Goal: Information Seeking & Learning: Learn about a topic

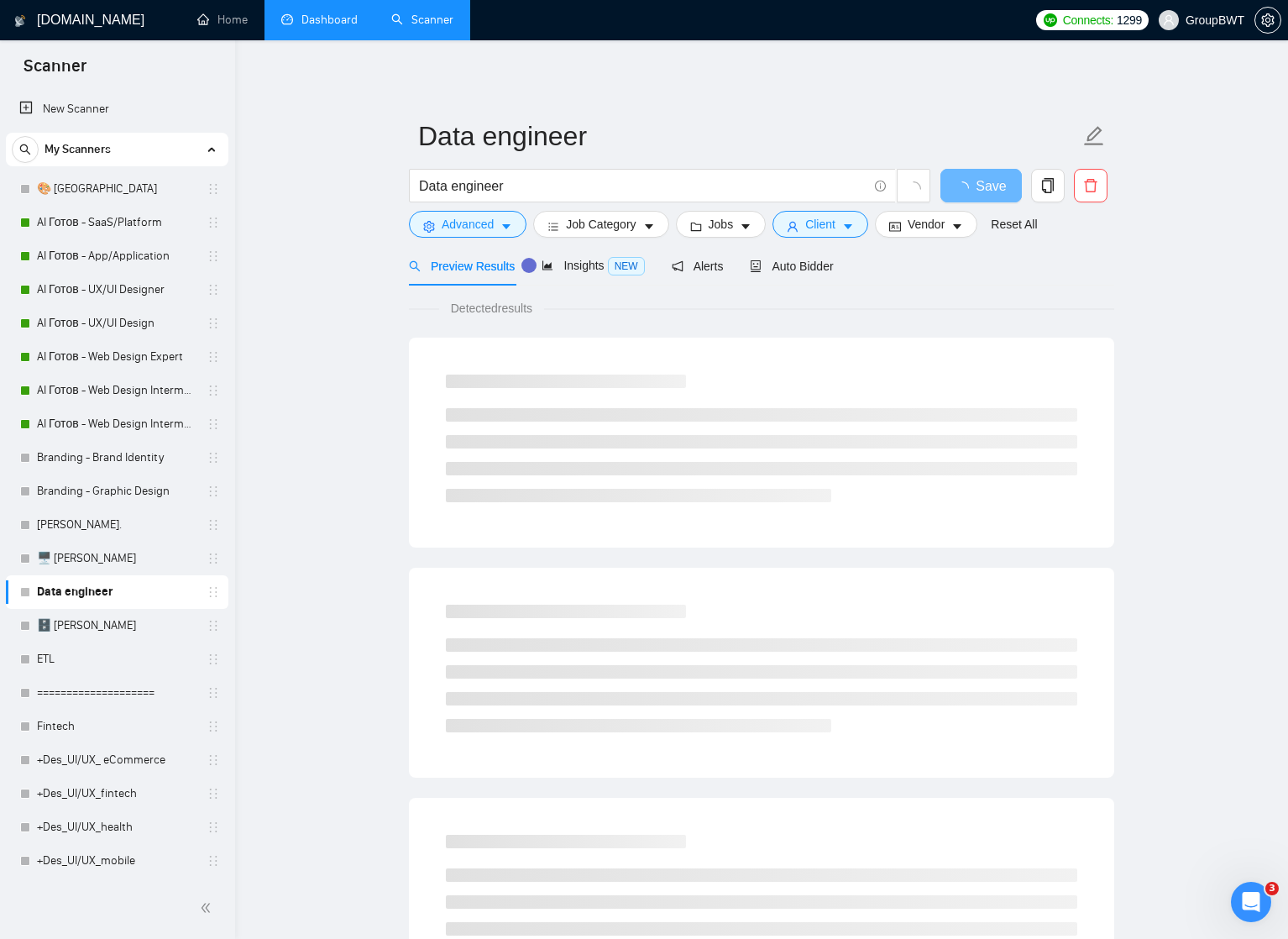
click at [319, 21] on link "Dashboard" at bounding box center [319, 20] width 76 height 15
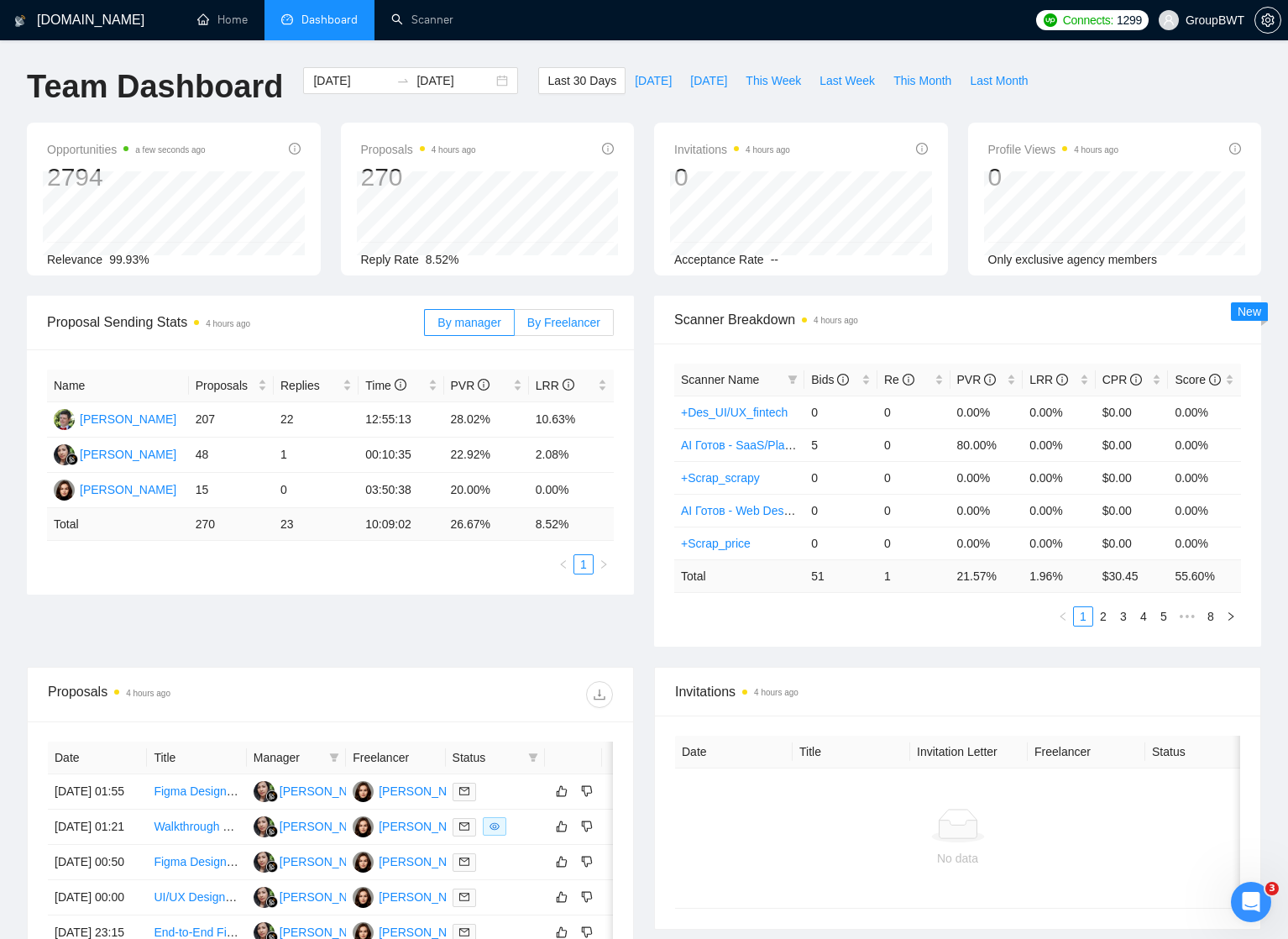
click at [572, 320] on span "By Freelancer" at bounding box center [563, 322] width 73 height 14
click at [515, 326] on input "By Freelancer" at bounding box center [515, 326] width 0 height 0
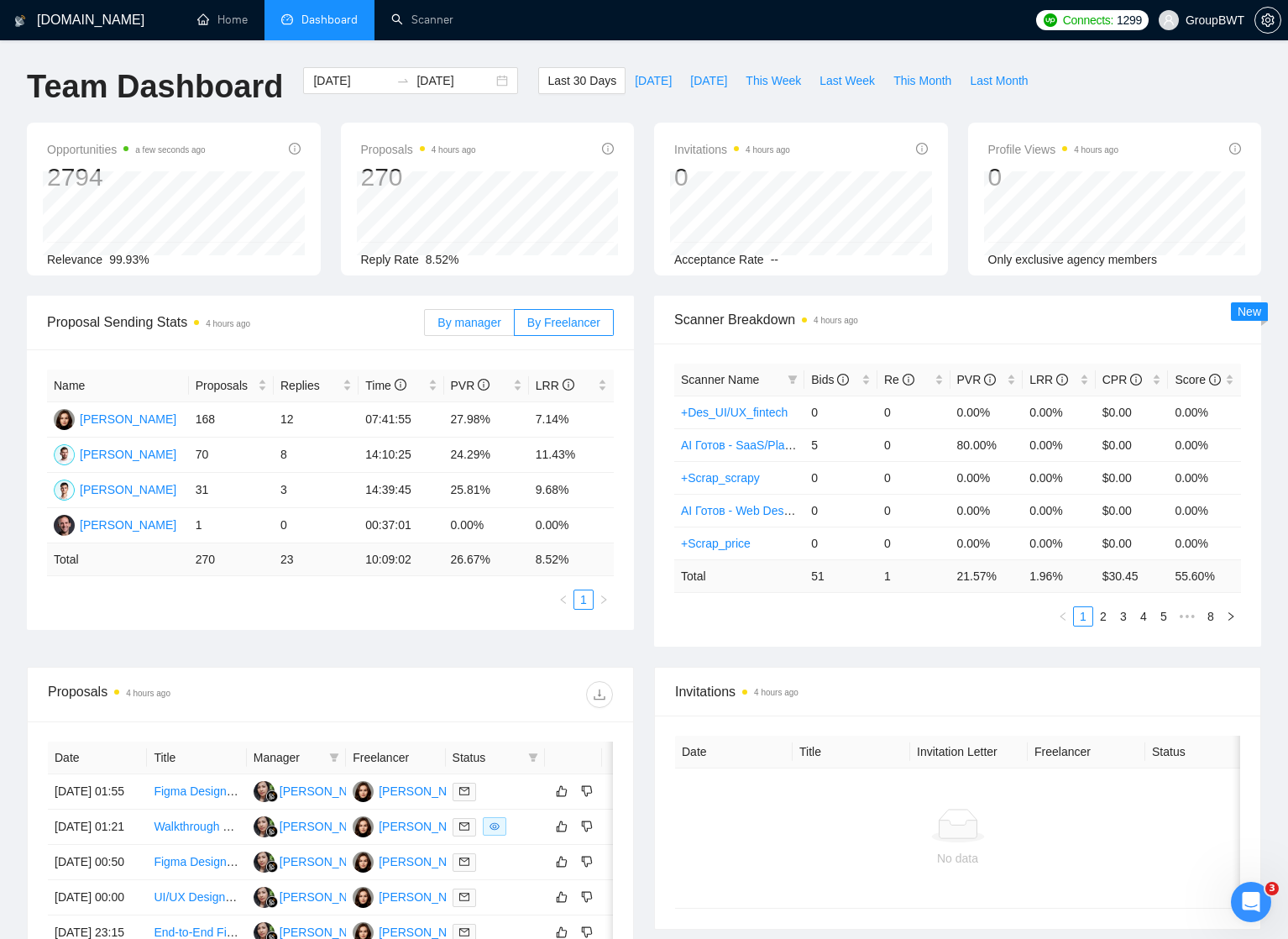
click at [478, 320] on span "By manager" at bounding box center [469, 322] width 63 height 14
click at [425, 326] on input "By manager" at bounding box center [425, 326] width 0 height 0
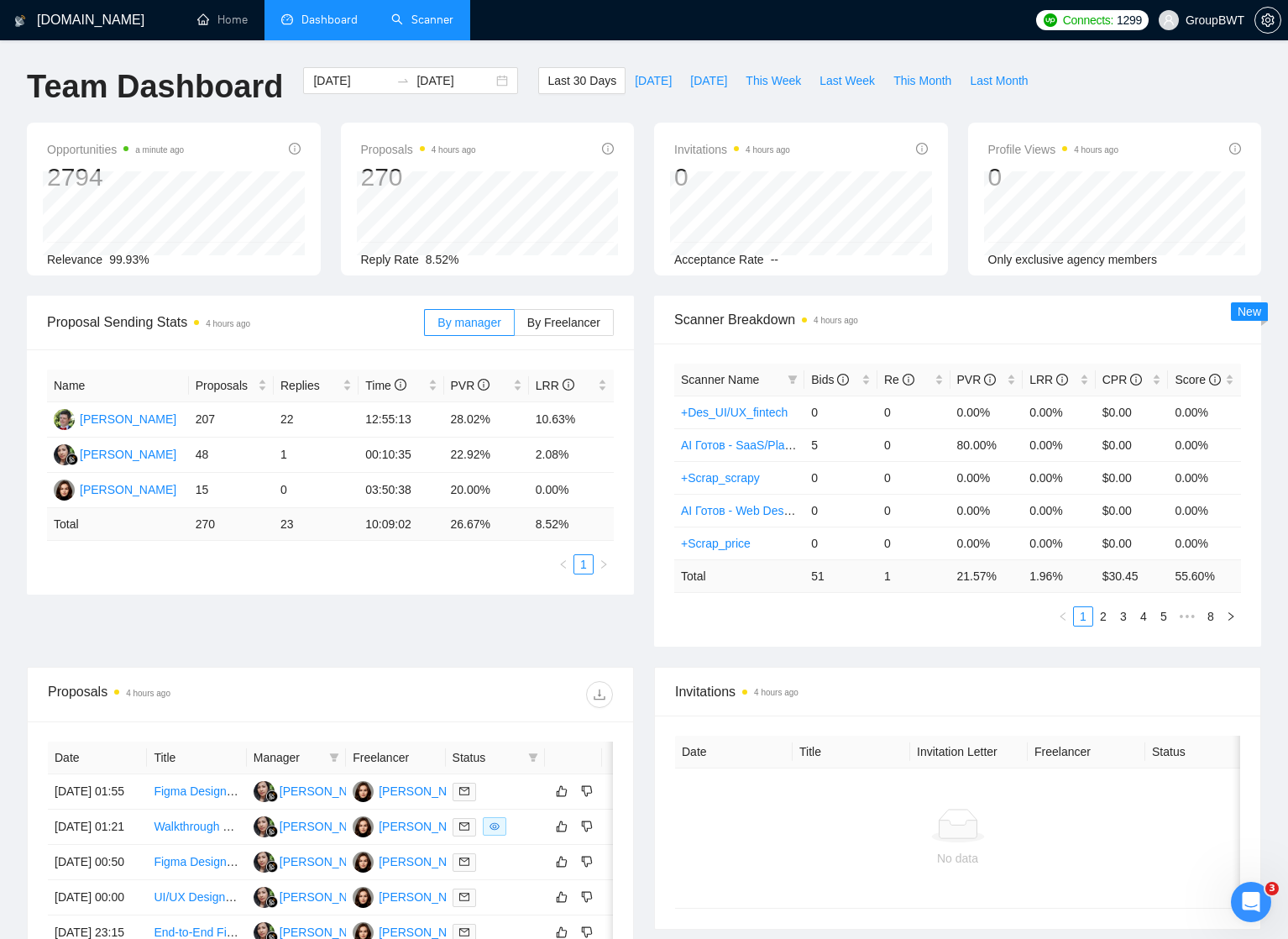
click at [416, 21] on link "Scanner" at bounding box center [422, 20] width 63 height 15
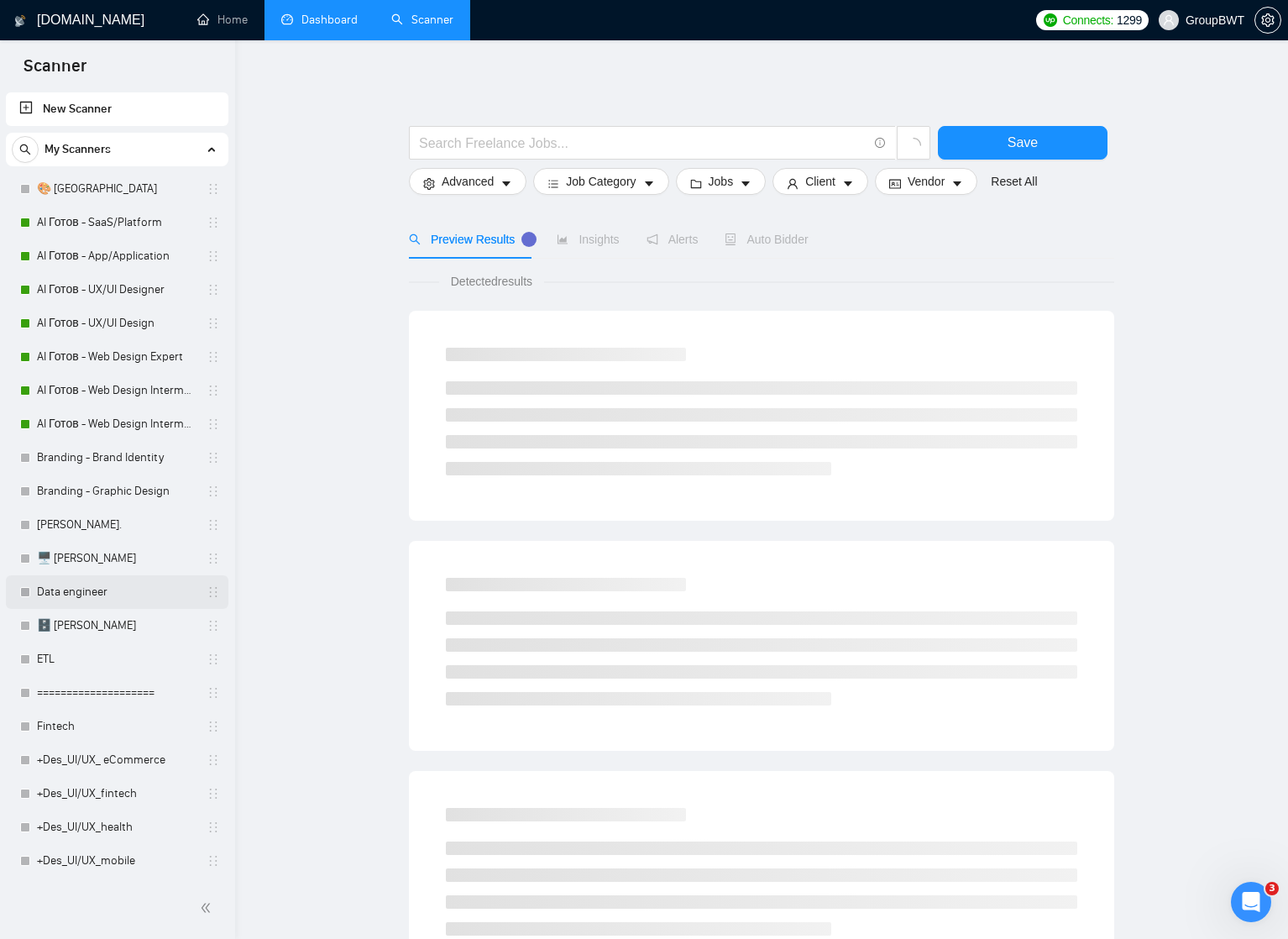
click at [71, 590] on link "Data engineer" at bounding box center [116, 591] width 159 height 34
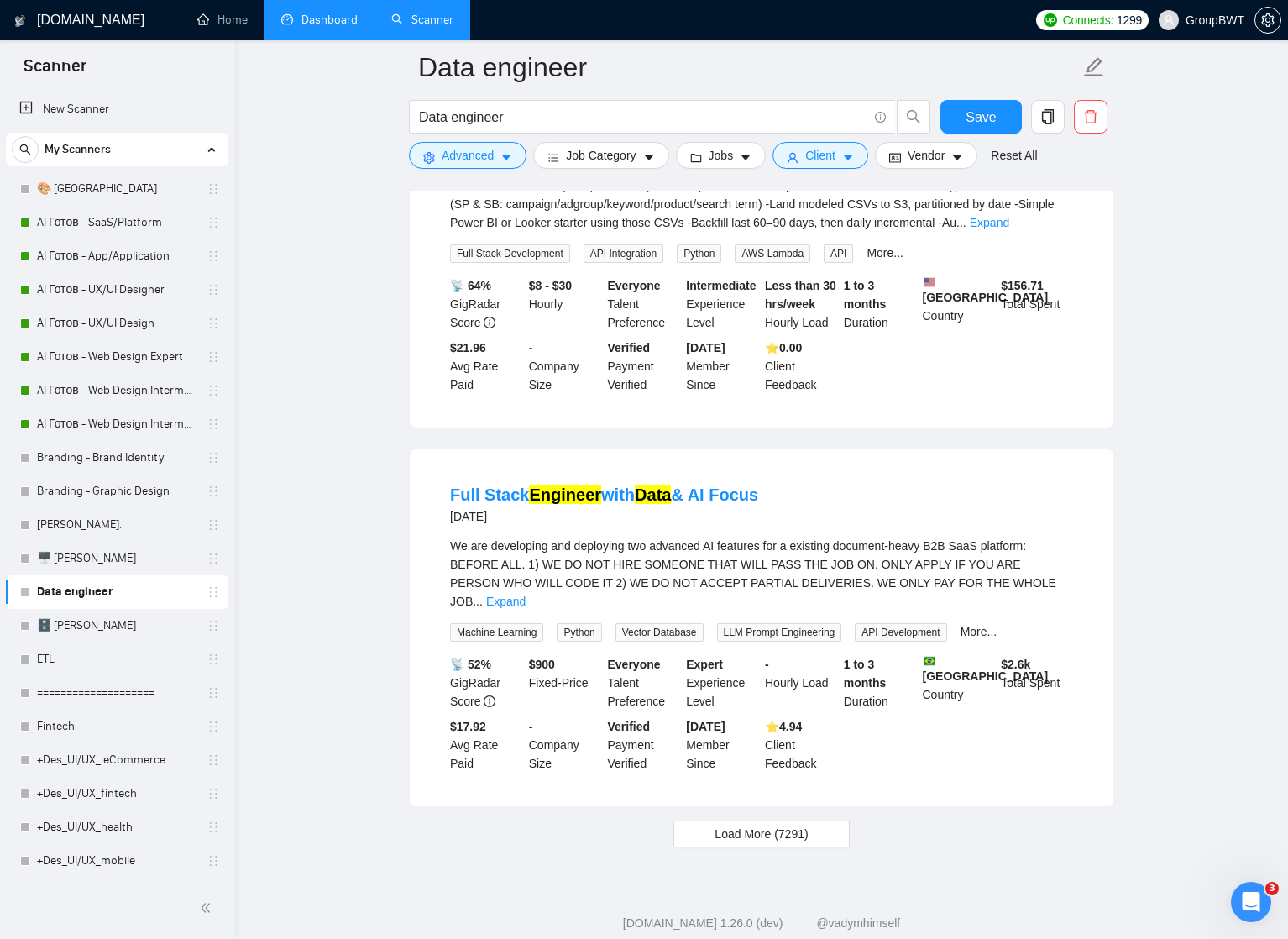
scroll to position [3182, 0]
click at [751, 824] on span "Load More (7291)" at bounding box center [760, 833] width 93 height 18
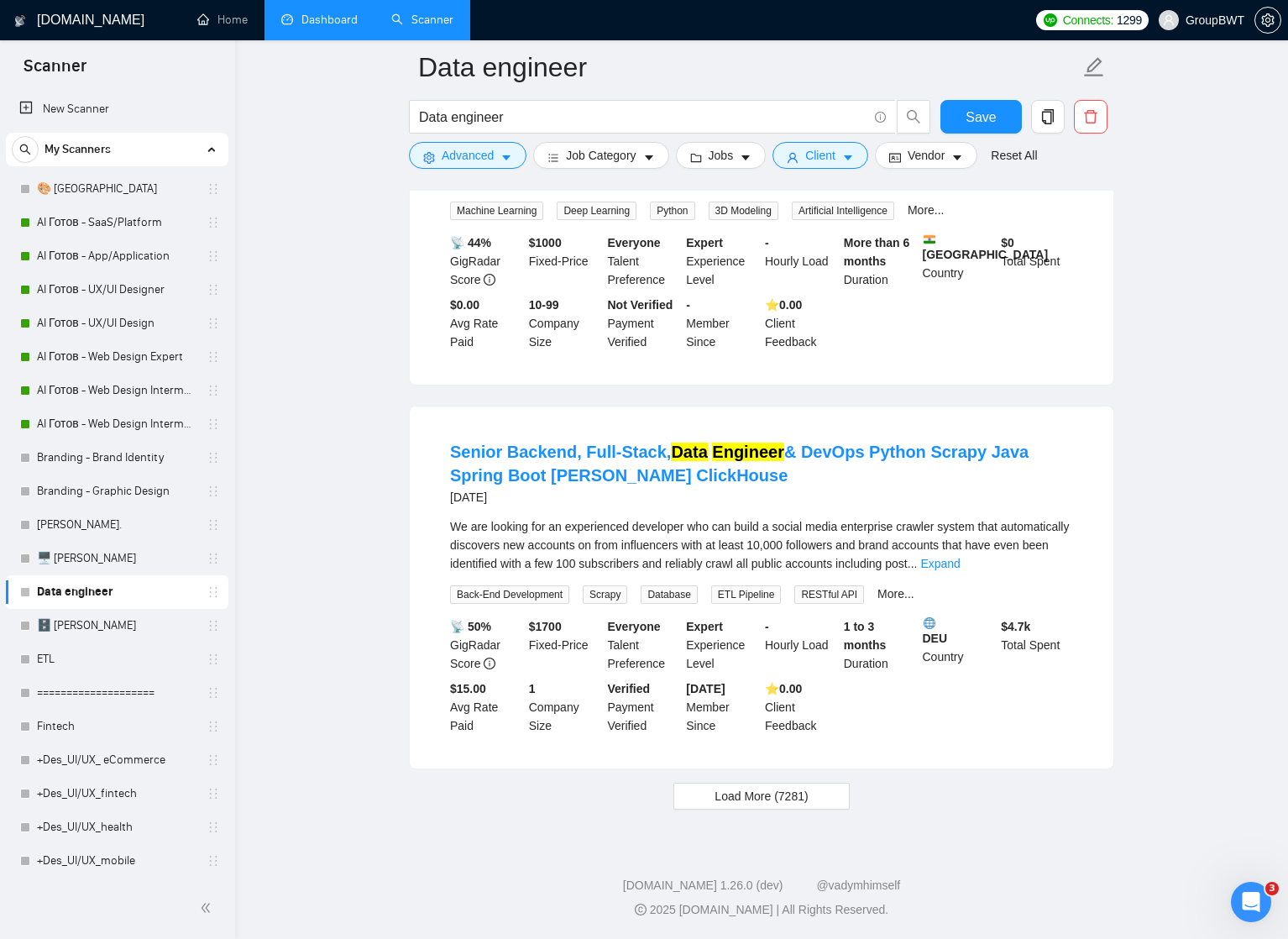
scroll to position [6967, 0]
drag, startPoint x: 1073, startPoint y: 451, endPoint x: 1014, endPoint y: 458, distance: 59.4
click at [1014, 458] on li "Senior Backend, Full-Stack, Data Engineer & DevOps Python Scrapy Java Spring Bo…" at bounding box center [760, 588] width 663 height 322
click at [741, 798] on span "Load More (7281)" at bounding box center [760, 796] width 93 height 18
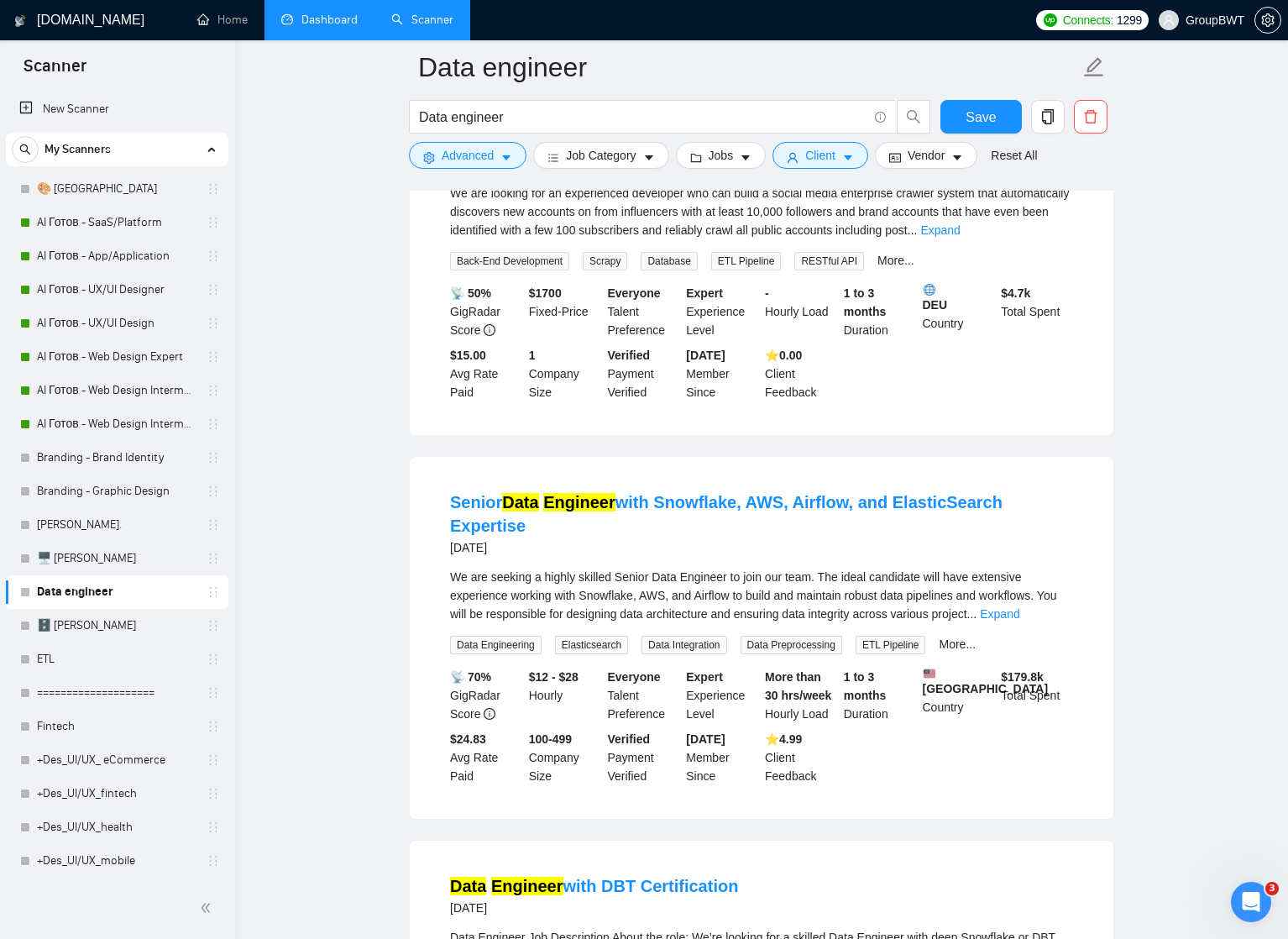
scroll to position [7254, 0]
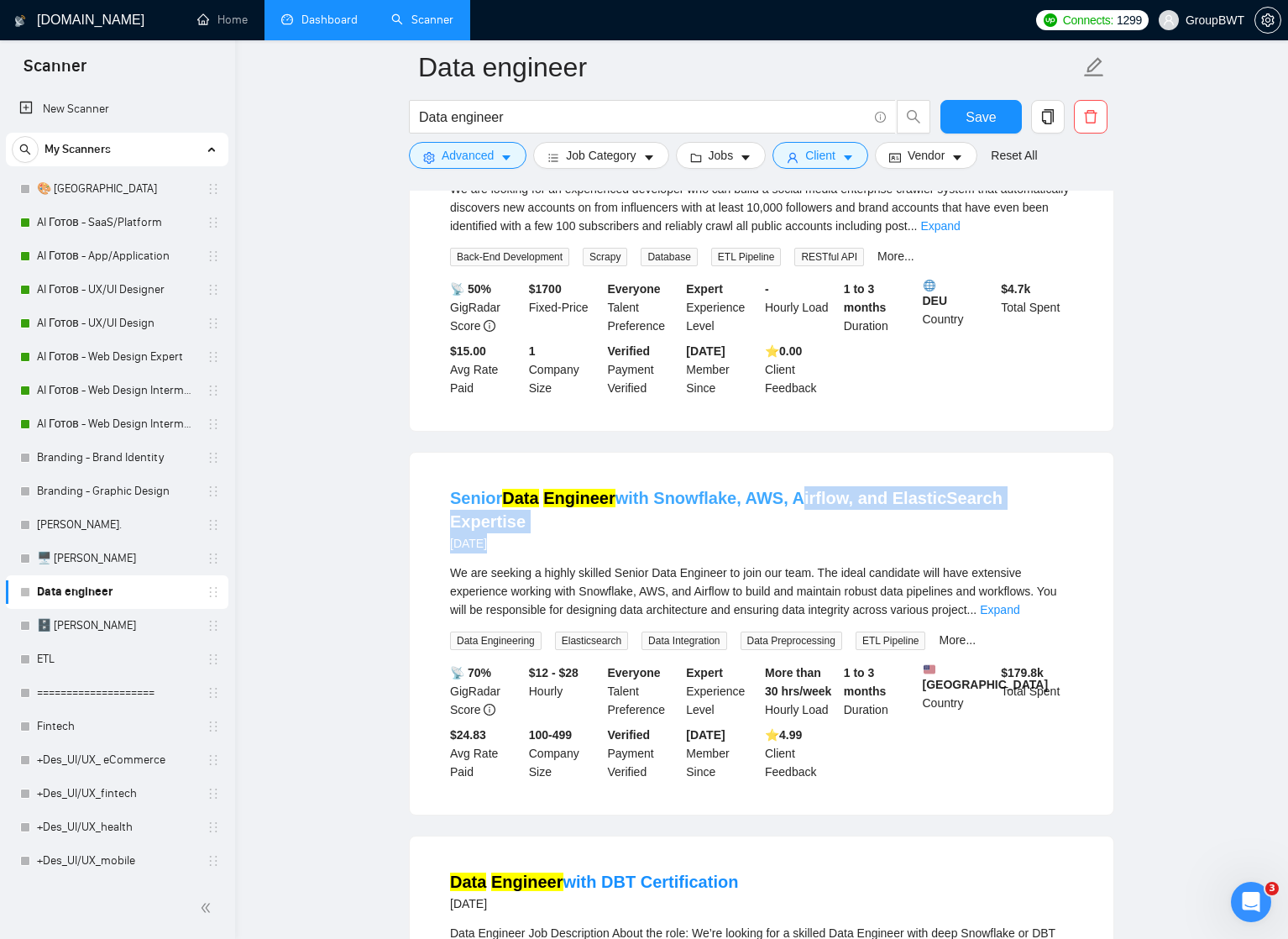
drag, startPoint x: 1077, startPoint y: 553, endPoint x: 785, endPoint y: 551, distance: 292.0
click at [785, 550] on li "Senior Data Engineer with Snowflake, AWS, Airflow, and ElasticSearch Expertise …" at bounding box center [760, 634] width 663 height 322
copy div "Airflow, and ElasticSearch Expertise [DATE]"
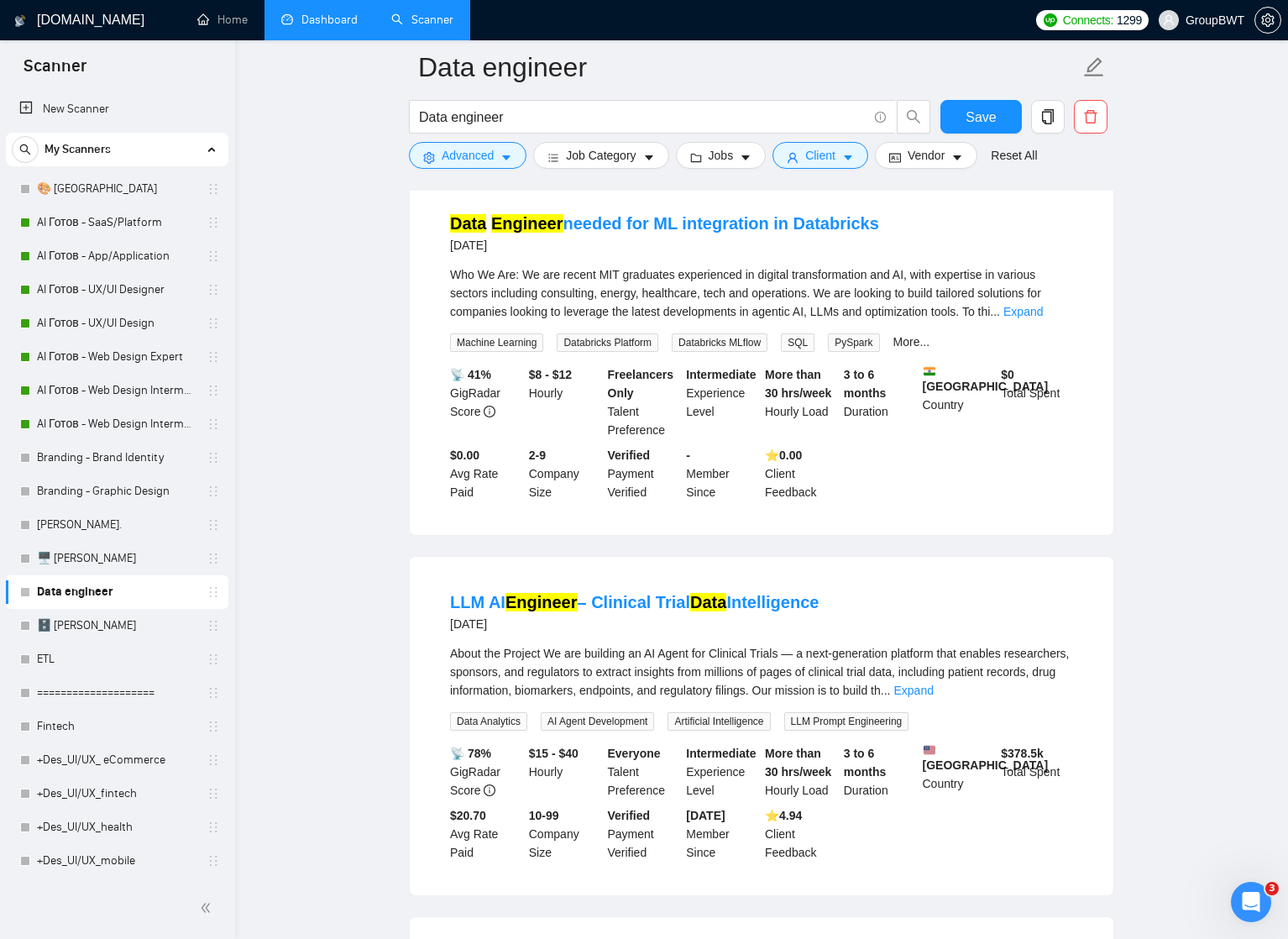
scroll to position [8630, 0]
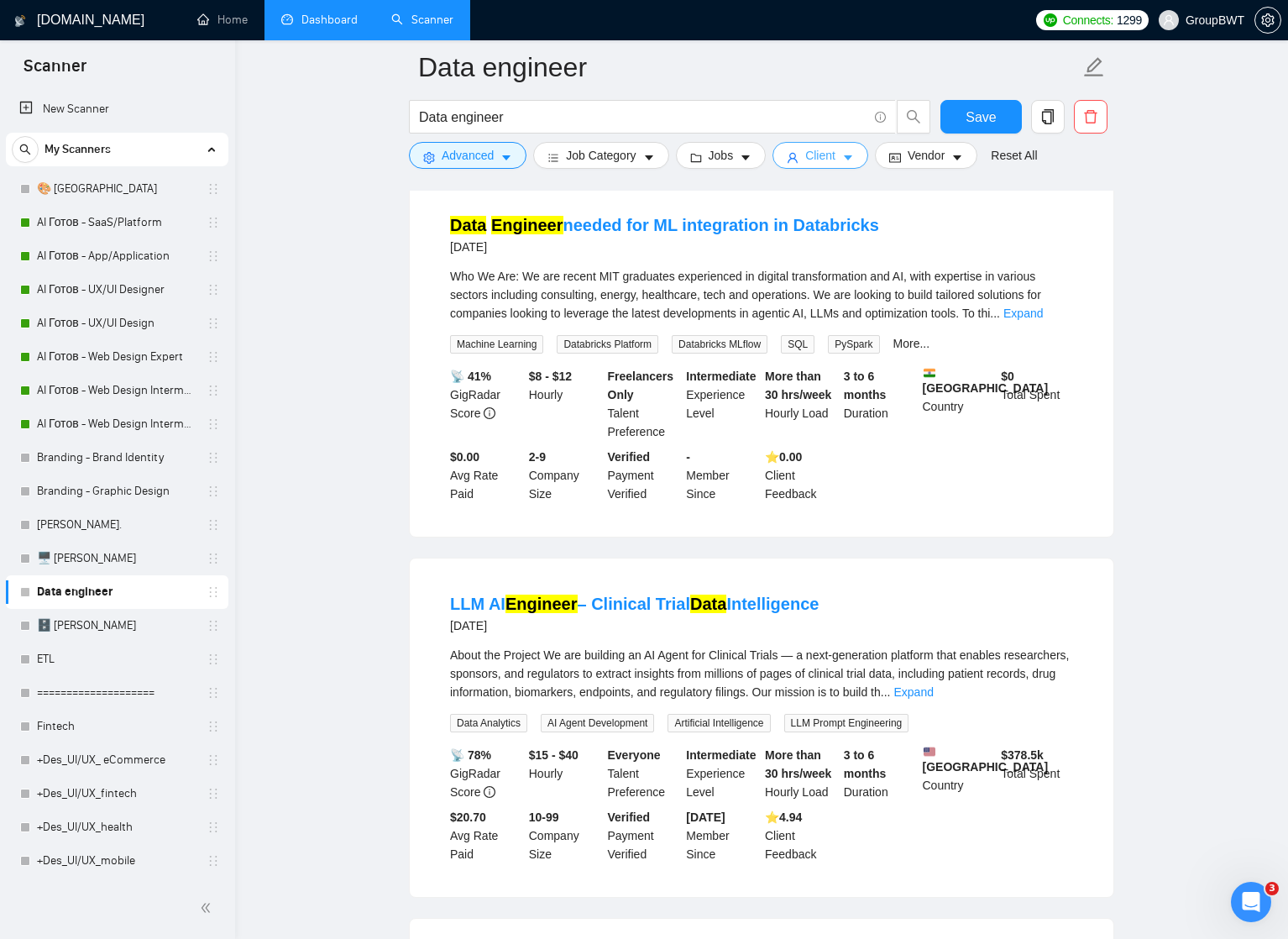
click at [852, 152] on icon "caret-down" at bounding box center [848, 157] width 12 height 12
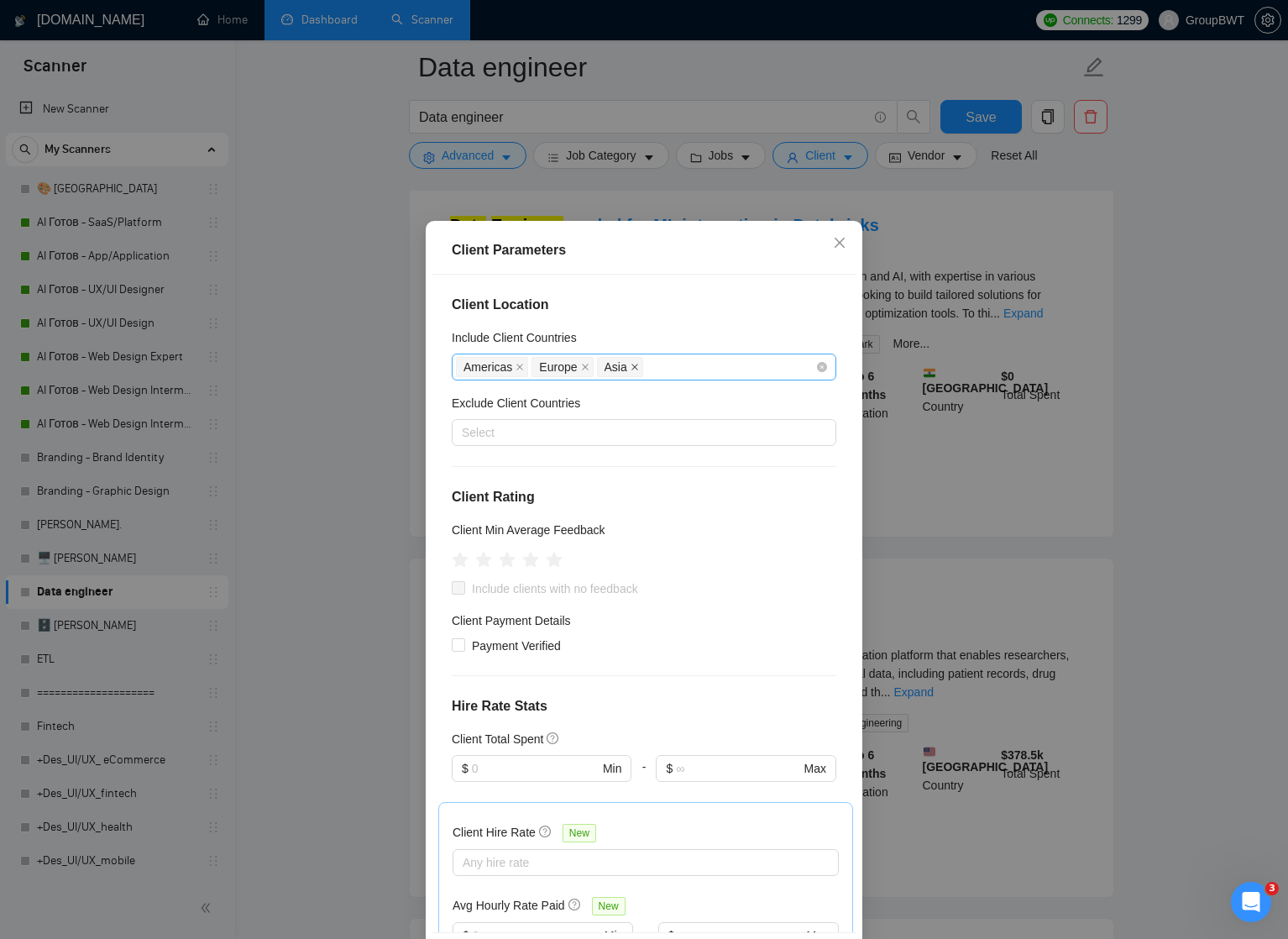
click at [635, 367] on icon "close" at bounding box center [634, 366] width 8 height 8
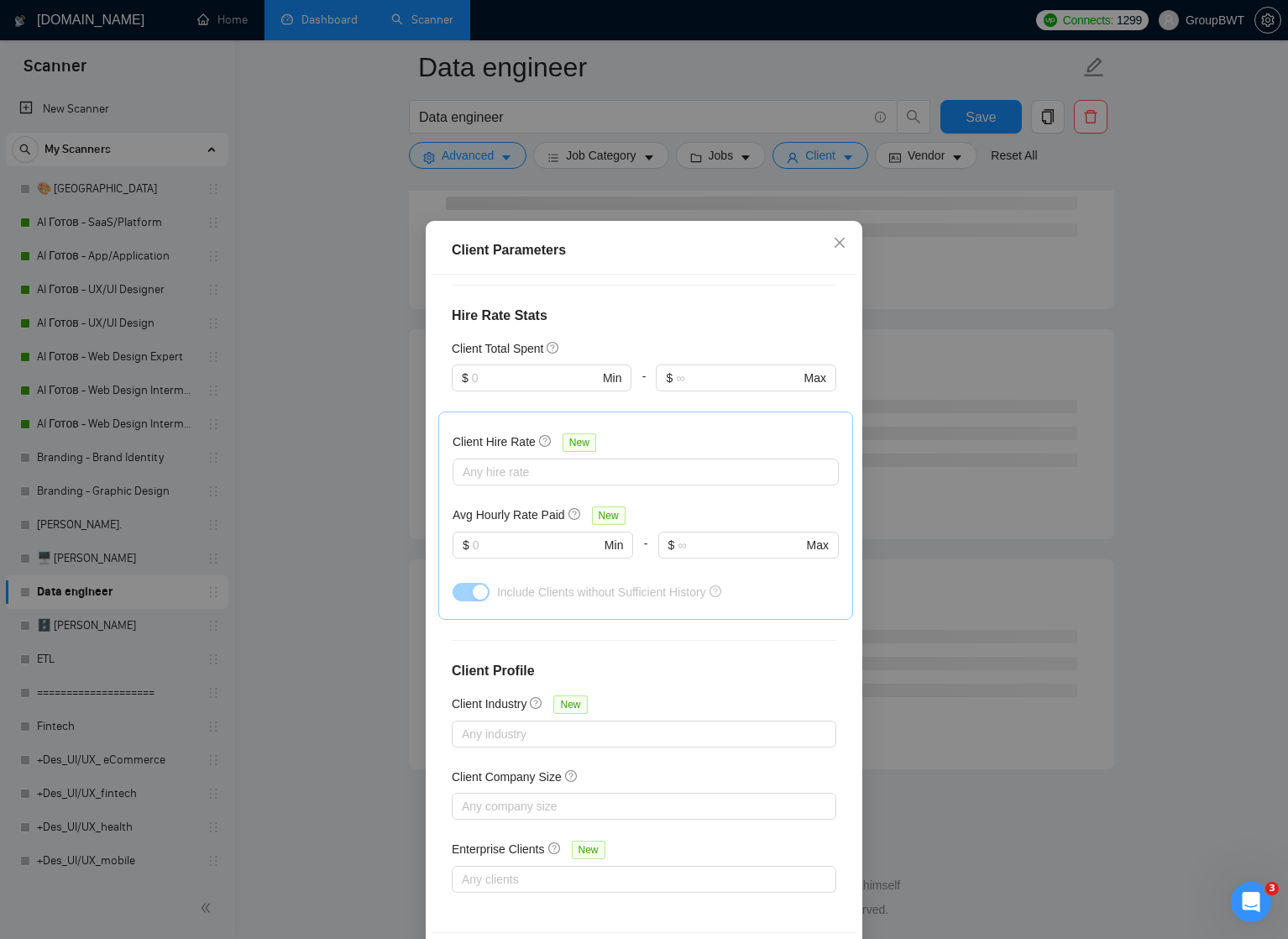
scroll to position [6464, 0]
click at [838, 241] on icon "close" at bounding box center [839, 243] width 14 height 14
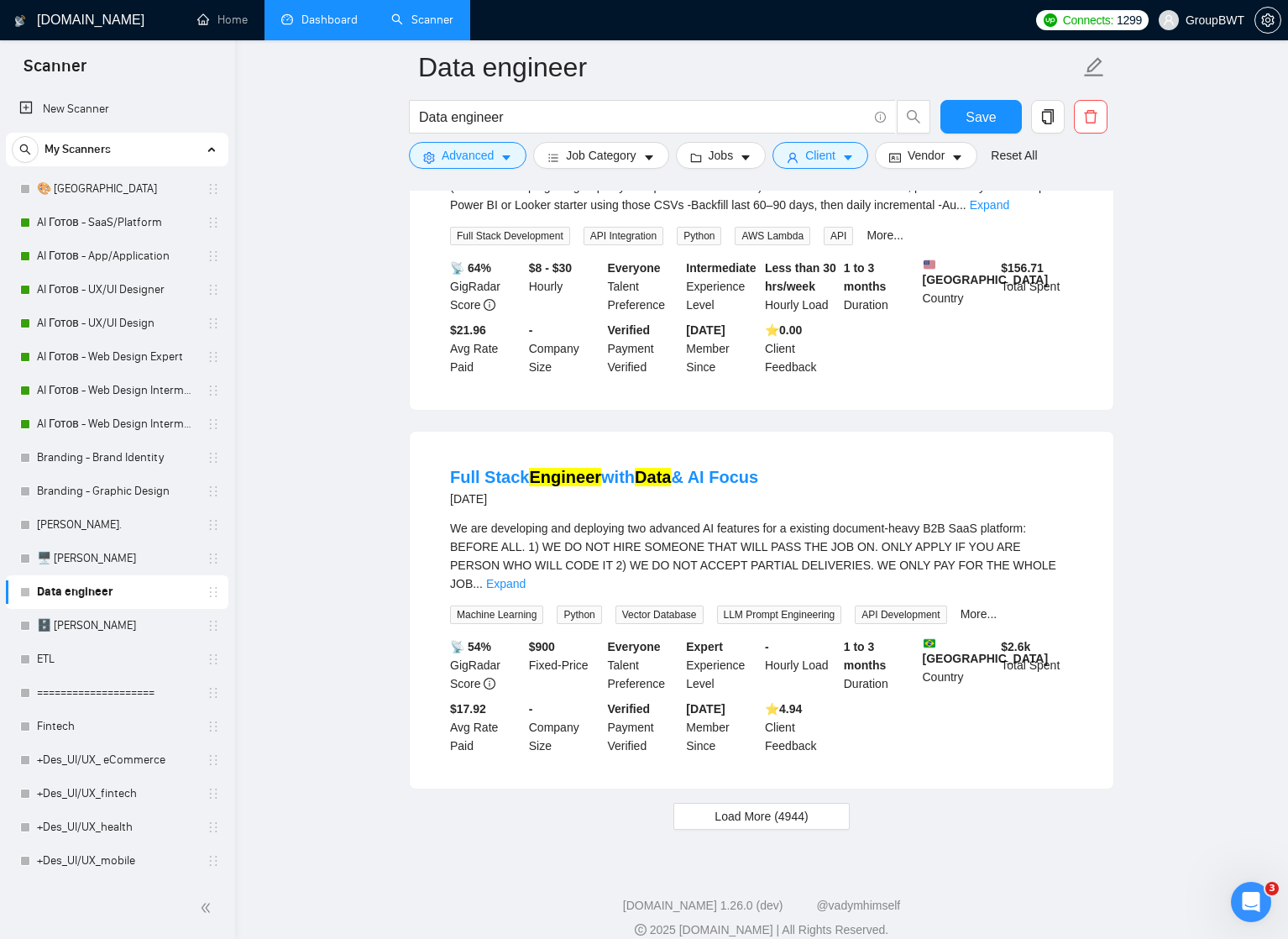
scroll to position [3176, 0]
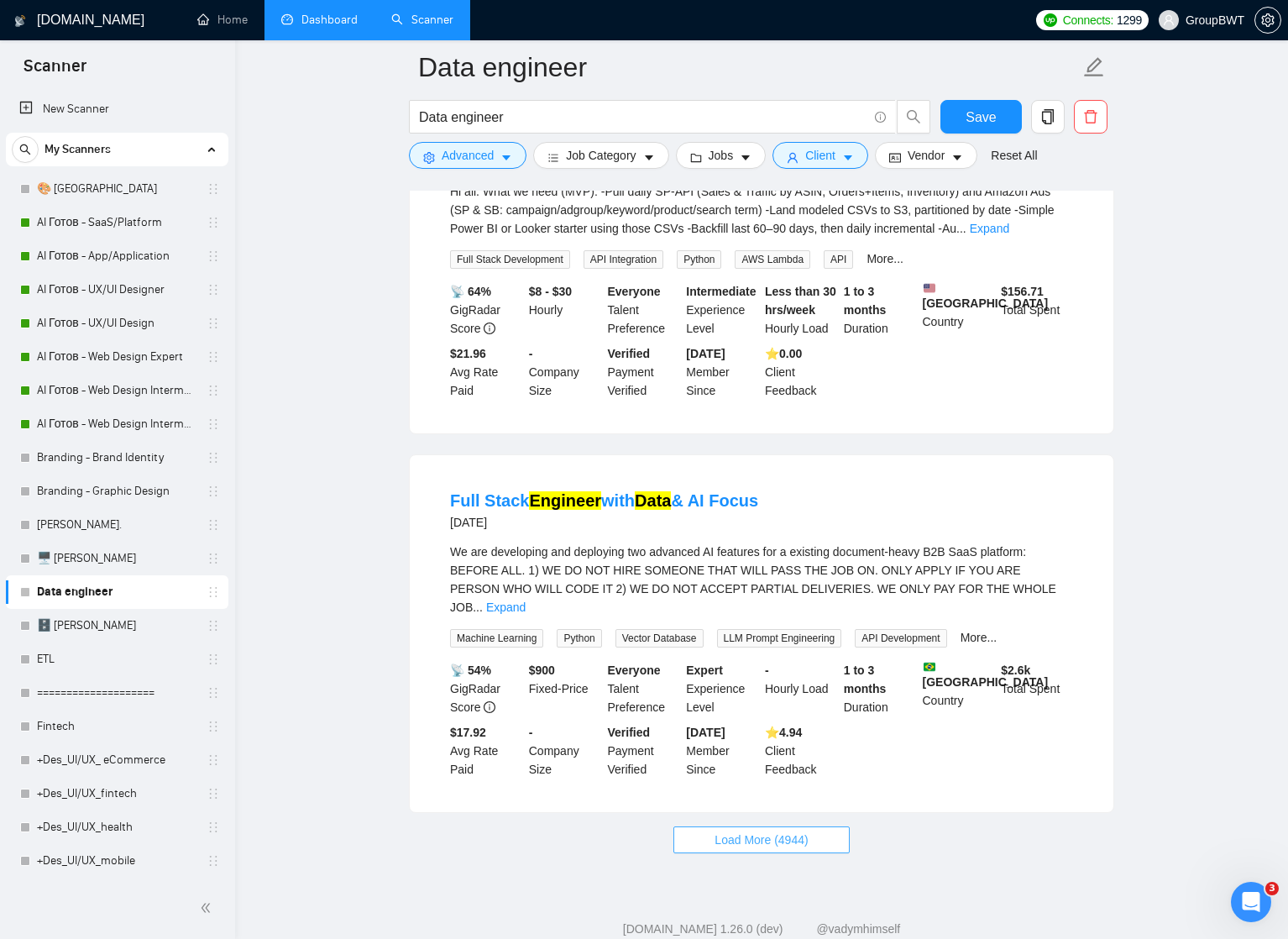
click at [750, 830] on span "Load More (4944)" at bounding box center [760, 840] width 93 height 18
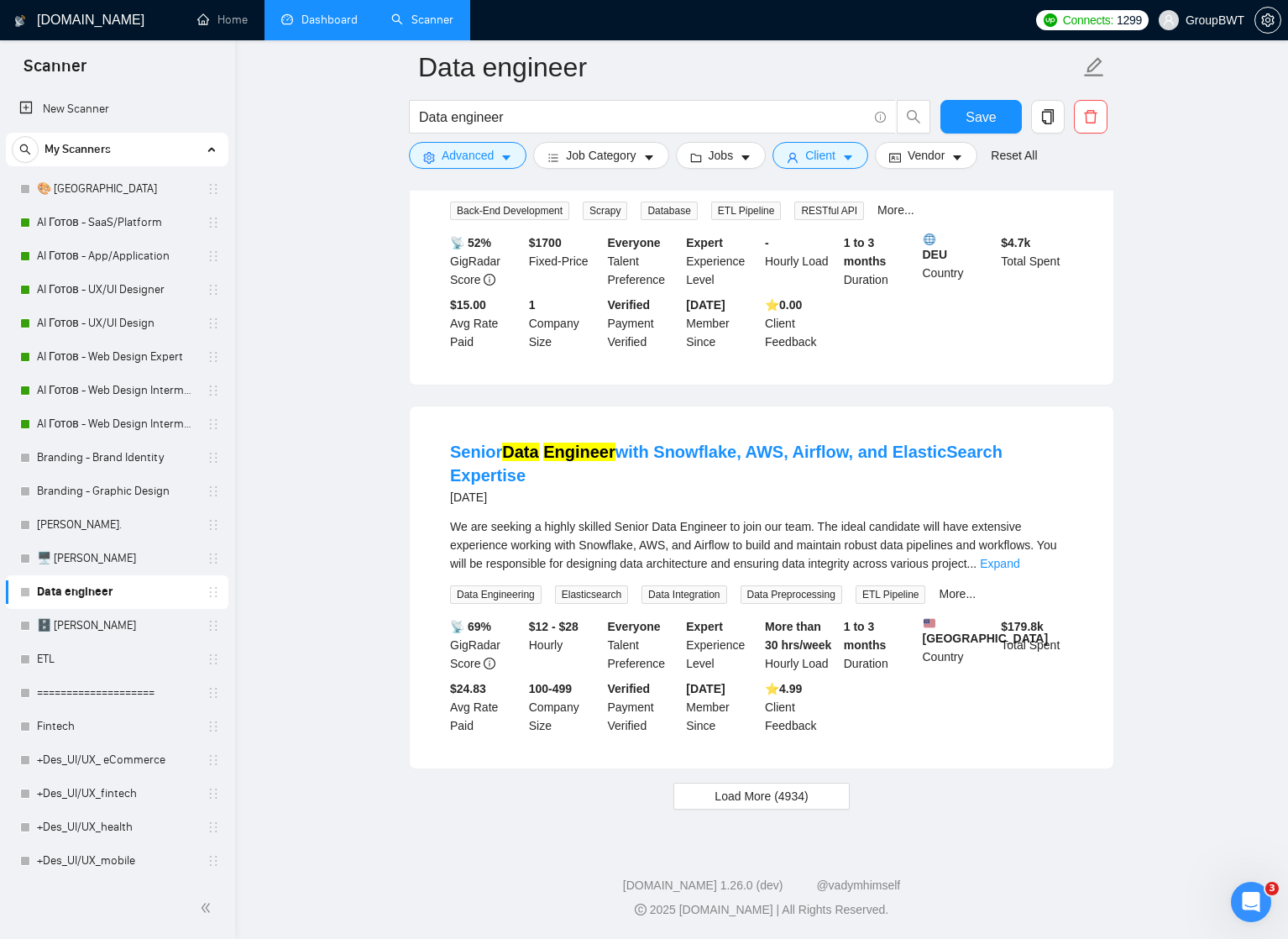
scroll to position [6955, 0]
click at [760, 801] on span "Load More (4934)" at bounding box center [760, 796] width 93 height 18
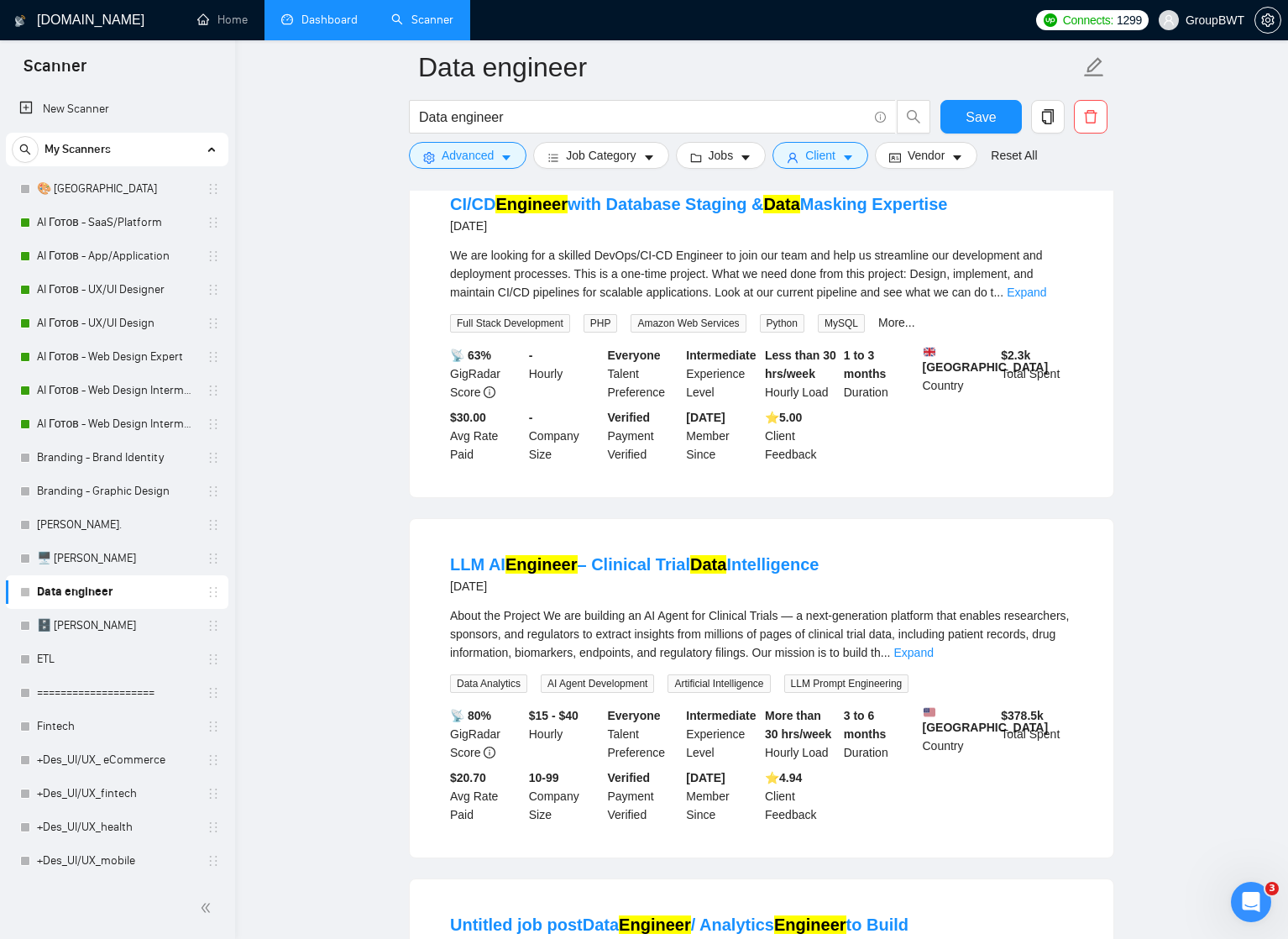
scroll to position [7553, 0]
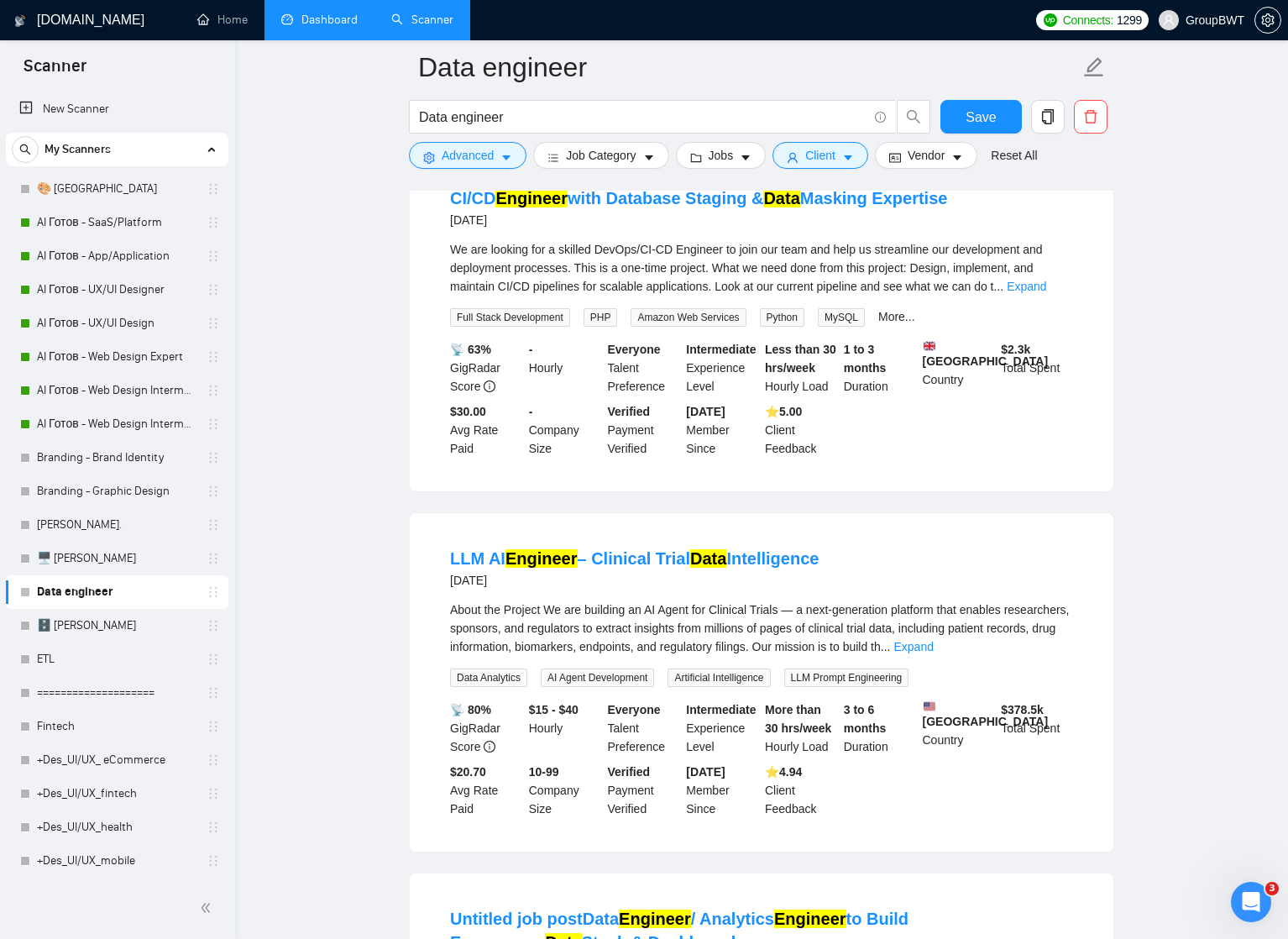
drag, startPoint x: 435, startPoint y: 604, endPoint x: 447, endPoint y: 607, distance: 12.4
click at [446, 607] on li "LLM AI Engineer – Clinical Trial Data Intelligence [DATE] About the Project We …" at bounding box center [760, 682] width 663 height 298
drag, startPoint x: 440, startPoint y: 609, endPoint x: 505, endPoint y: 613, distance: 65.1
click at [504, 613] on li "LLM AI Engineer – Clinical Trial Data Intelligence [DATE] About the Project We …" at bounding box center [760, 682] width 663 height 298
copy link "LLM AI"
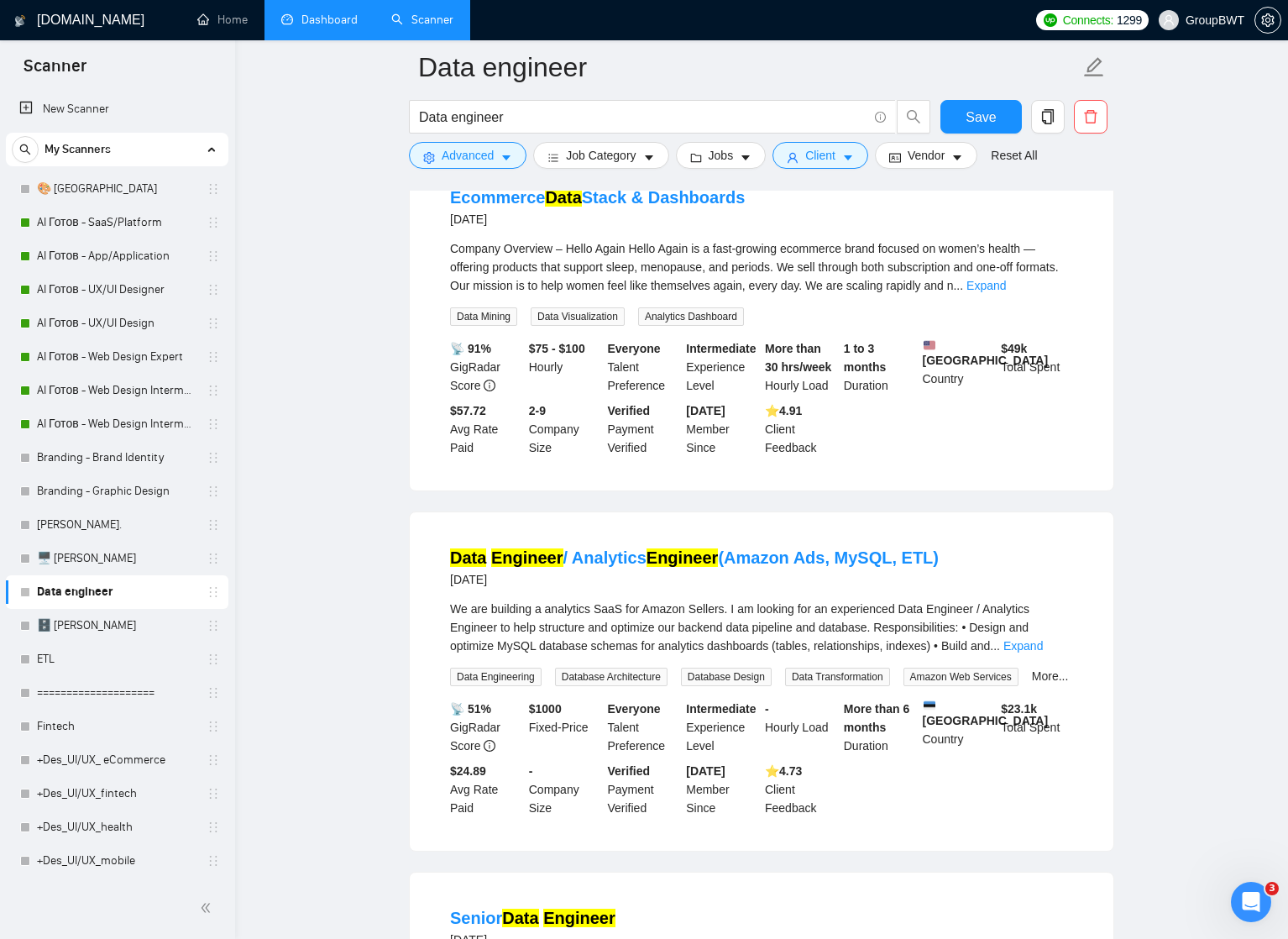
scroll to position [8164, 0]
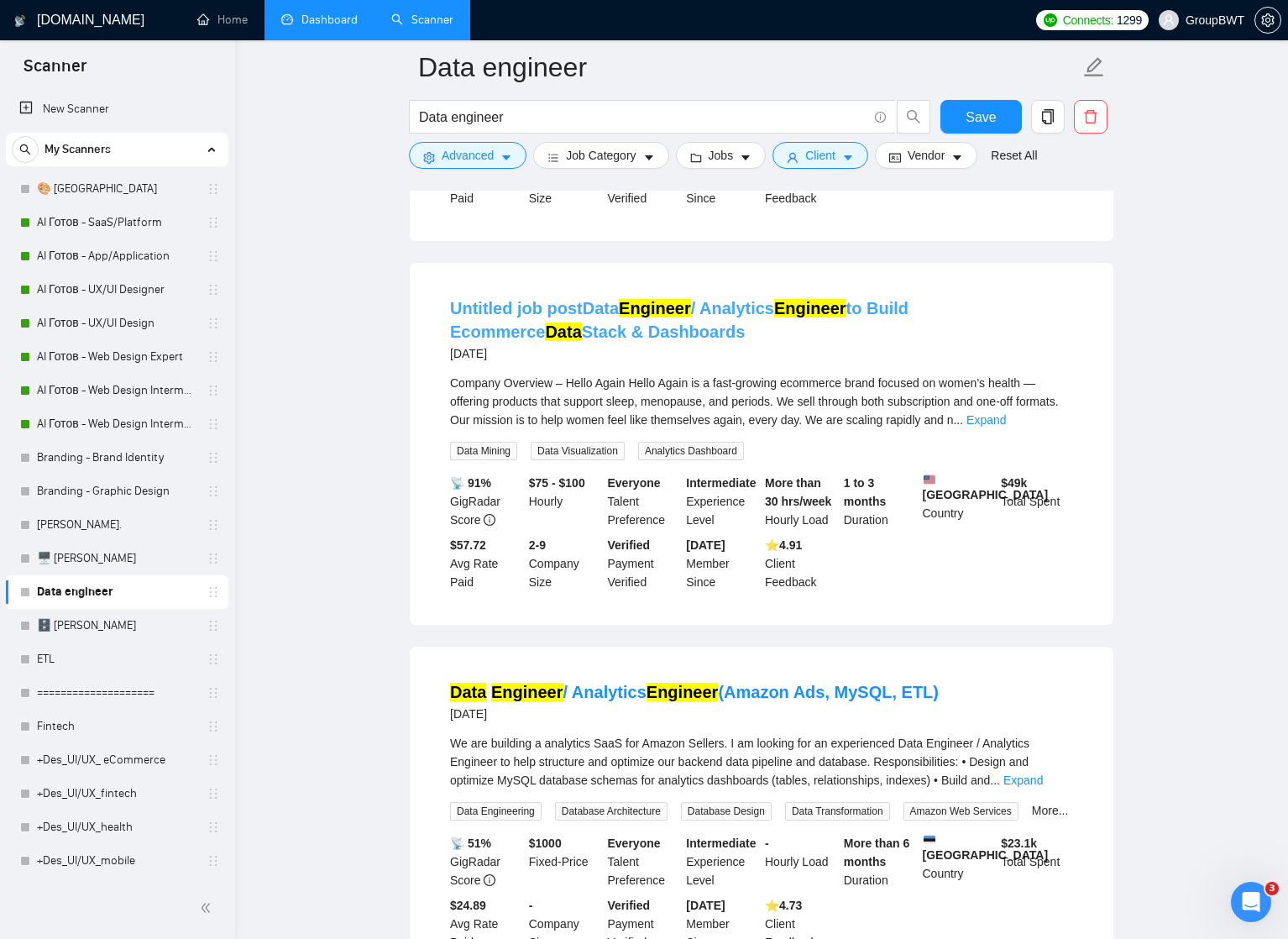
drag, startPoint x: 616, startPoint y: 397, endPoint x: 516, endPoint y: 401, distance: 100.1
click at [516, 343] on h4 "Untitled job postData Engineer / Analytics Engineer to Build Ecommerce Data Sta…" at bounding box center [760, 319] width 622 height 47
copy link "Dashboards"
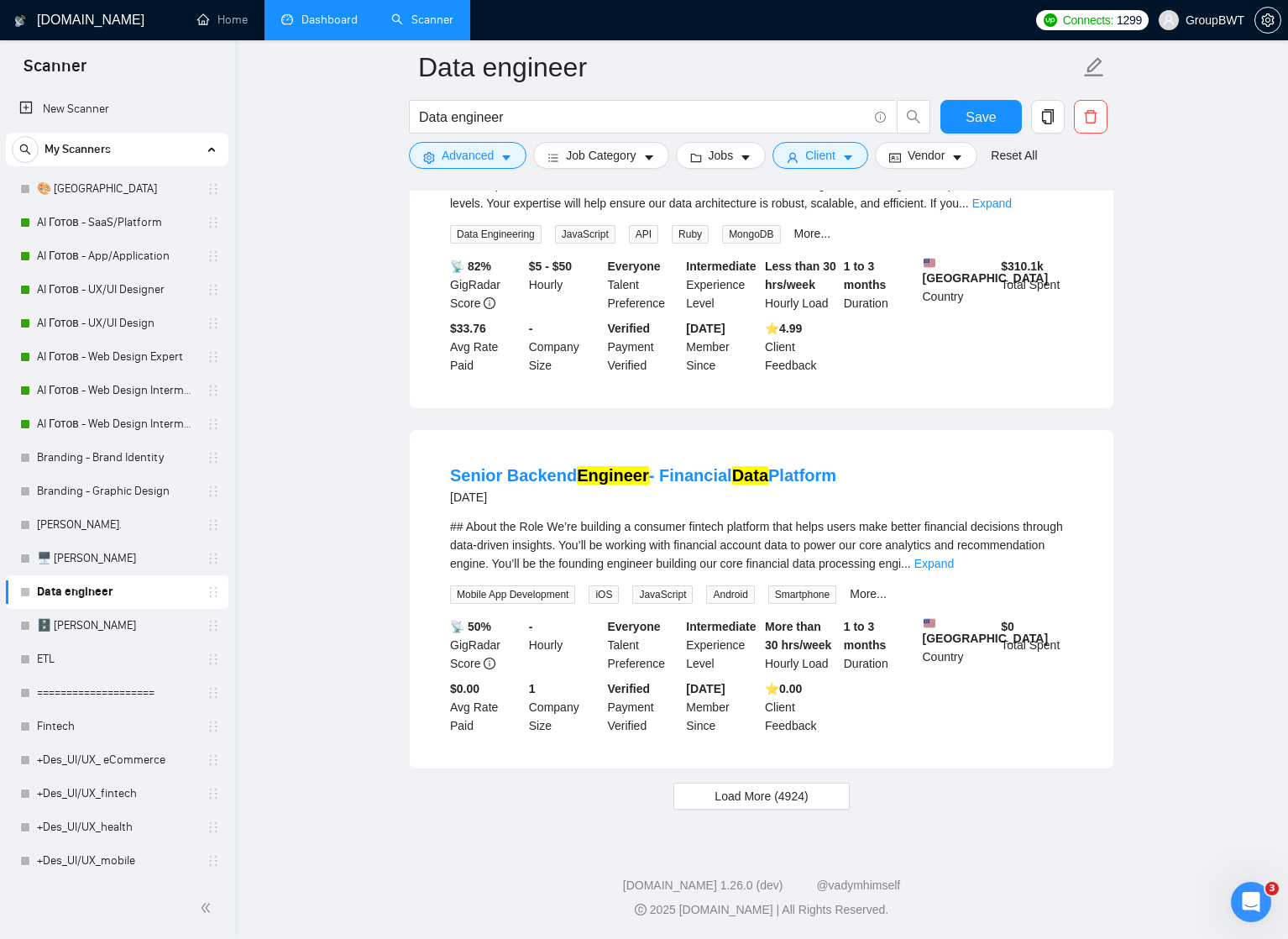
scroll to position [10677, 0]
click at [784, 804] on span "Load More (4924)" at bounding box center [760, 796] width 93 height 18
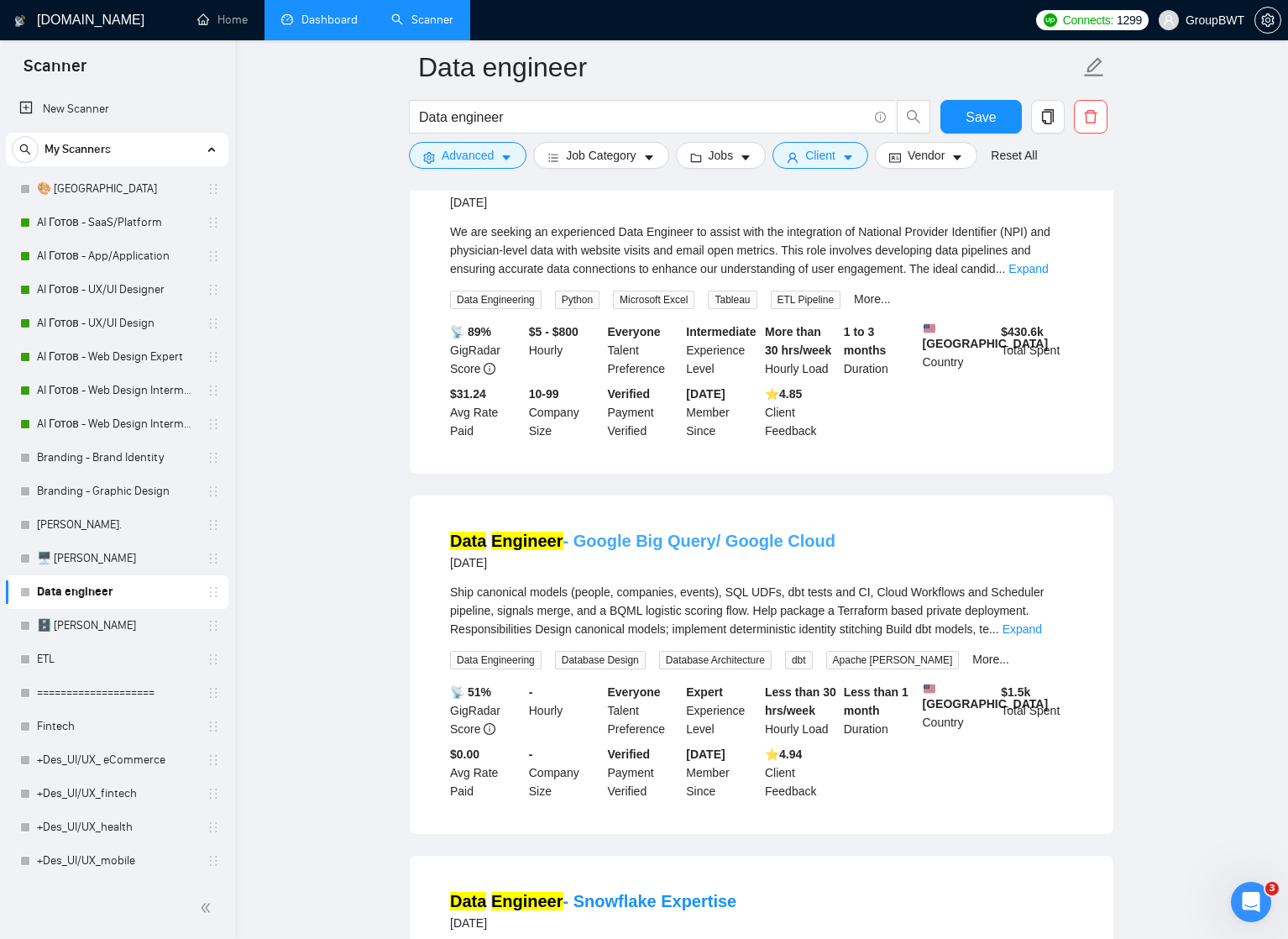
scroll to position [13936, 0]
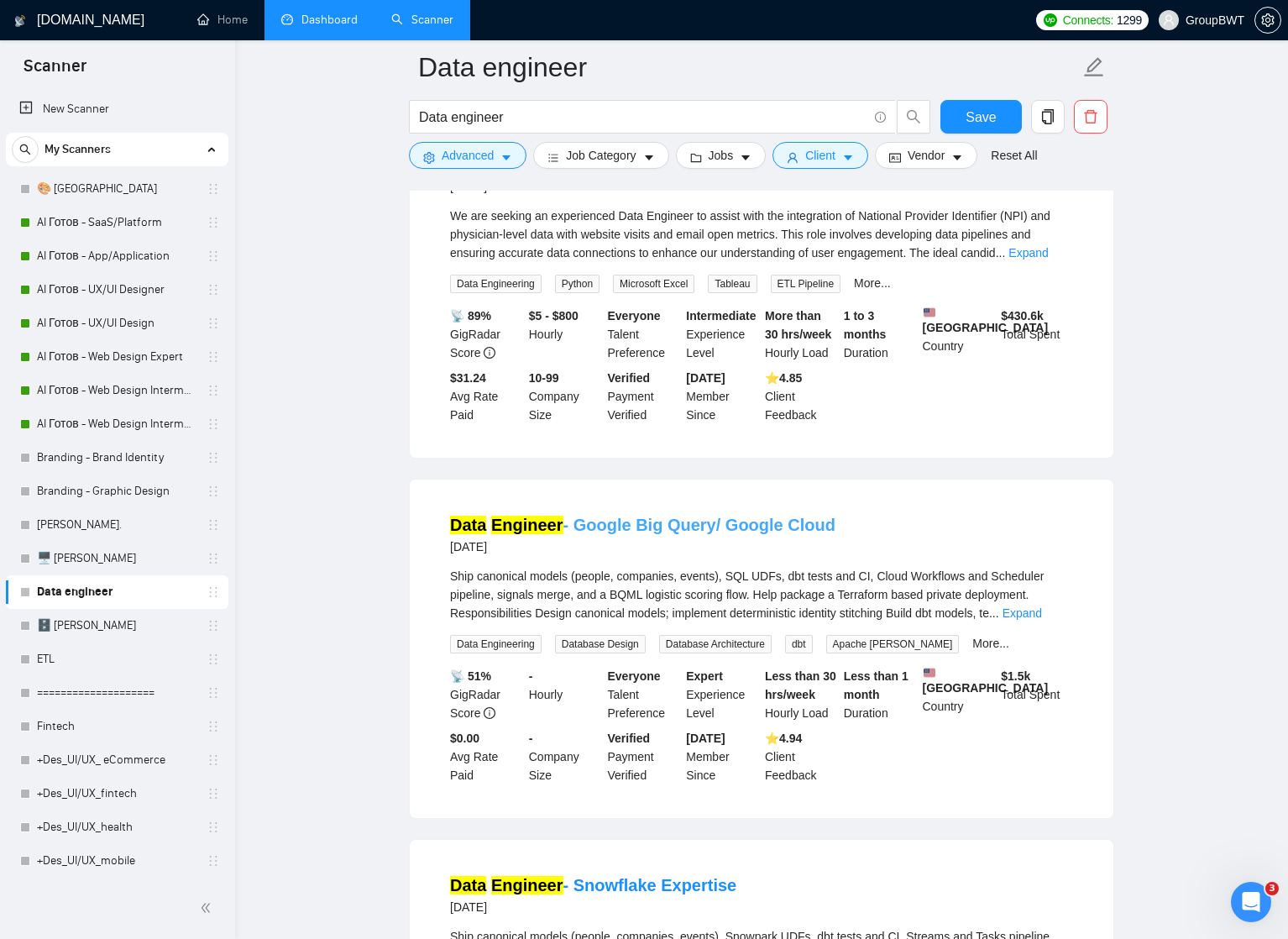
drag, startPoint x: 864, startPoint y: 665, endPoint x: 633, endPoint y: 670, distance: 231.1
click at [633, 556] on div "Data Engineer - Google Big Query/ Google Cloud [DATE]" at bounding box center [760, 534] width 622 height 43
copy link "Big Query/ Google Cloud"
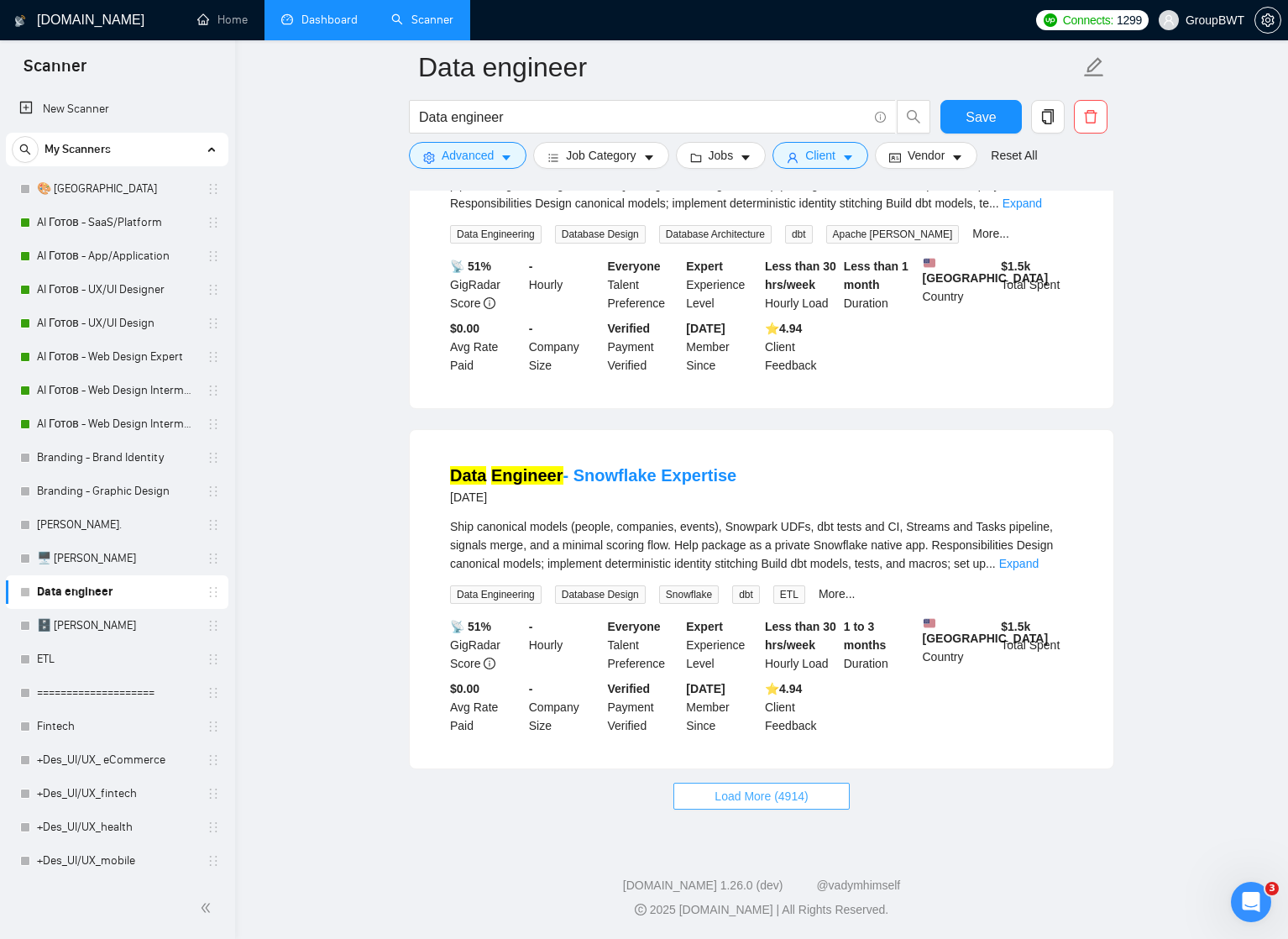
scroll to position [14485, 0]
click at [766, 798] on span "Load More (4914)" at bounding box center [760, 796] width 93 height 18
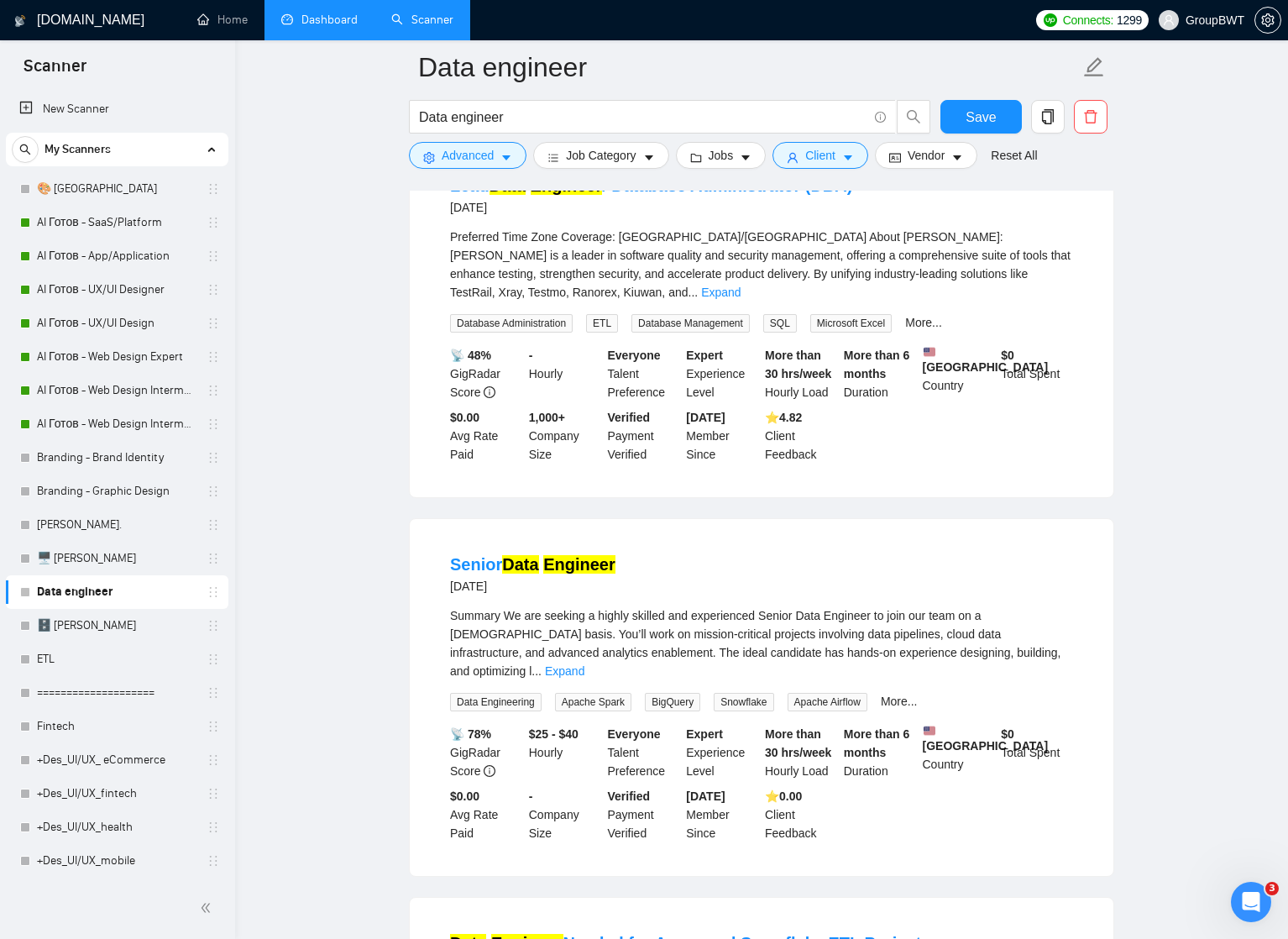
scroll to position [15376, 0]
drag, startPoint x: 864, startPoint y: 765, endPoint x: 944, endPoint y: 762, distance: 80.1
click at [944, 676] on span "Summary We are seeking a highly skilled and experienced Senior Data Engineer to…" at bounding box center [755, 641] width 610 height 69
drag, startPoint x: 831, startPoint y: 765, endPoint x: 961, endPoint y: 764, distance: 130.0
click at [961, 676] on span "Summary We are seeking a highly skilled and experienced Senior Data Engineer to…" at bounding box center [755, 641] width 610 height 69
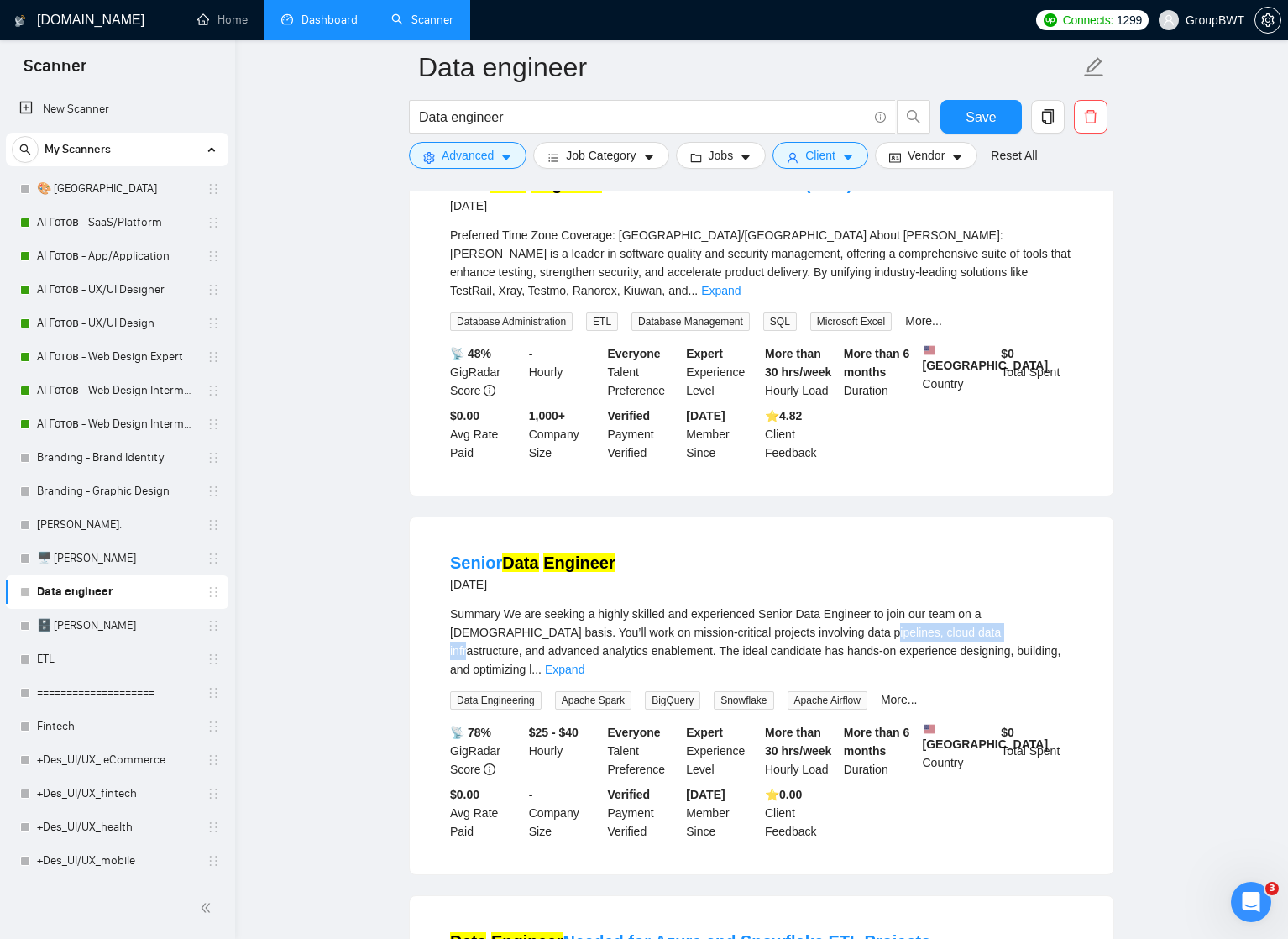
copy span "cloud data infrastructure"
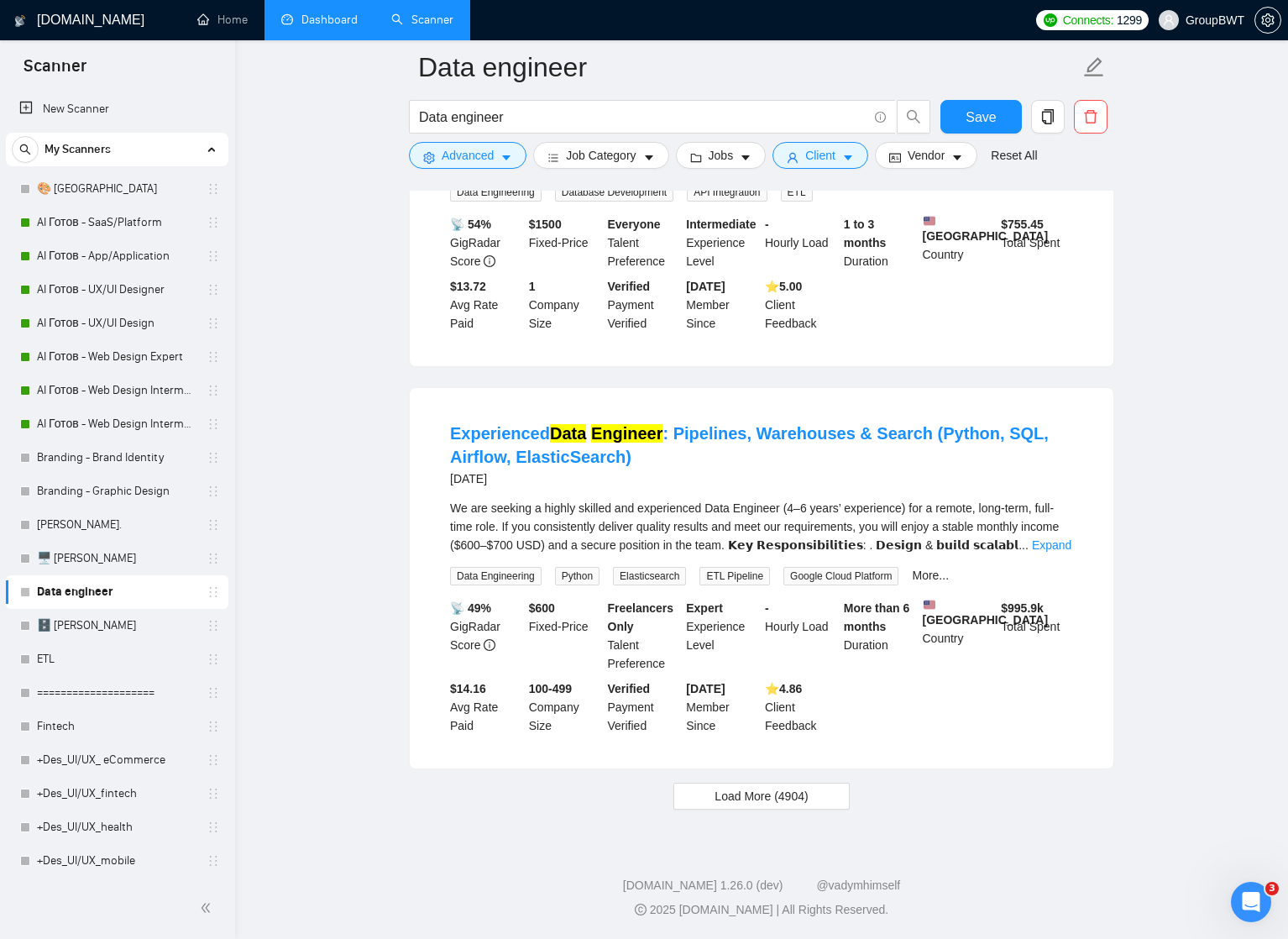
scroll to position [18195, 0]
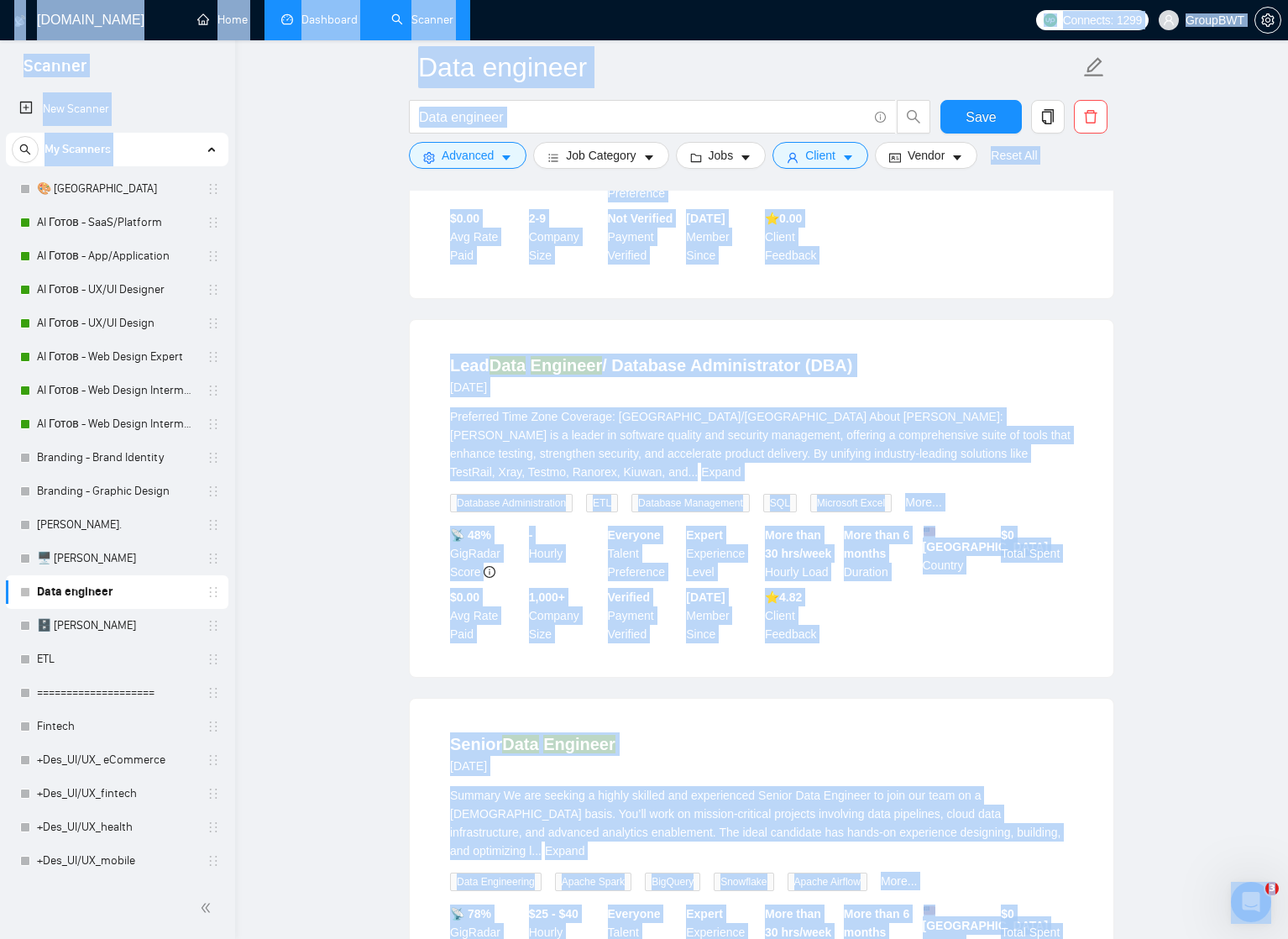
copy body "Loremip Dol Sitamet Co Adipisci 🎨 Elits DO Eiusm - TemP/Incididu UT Labor - Etd…"
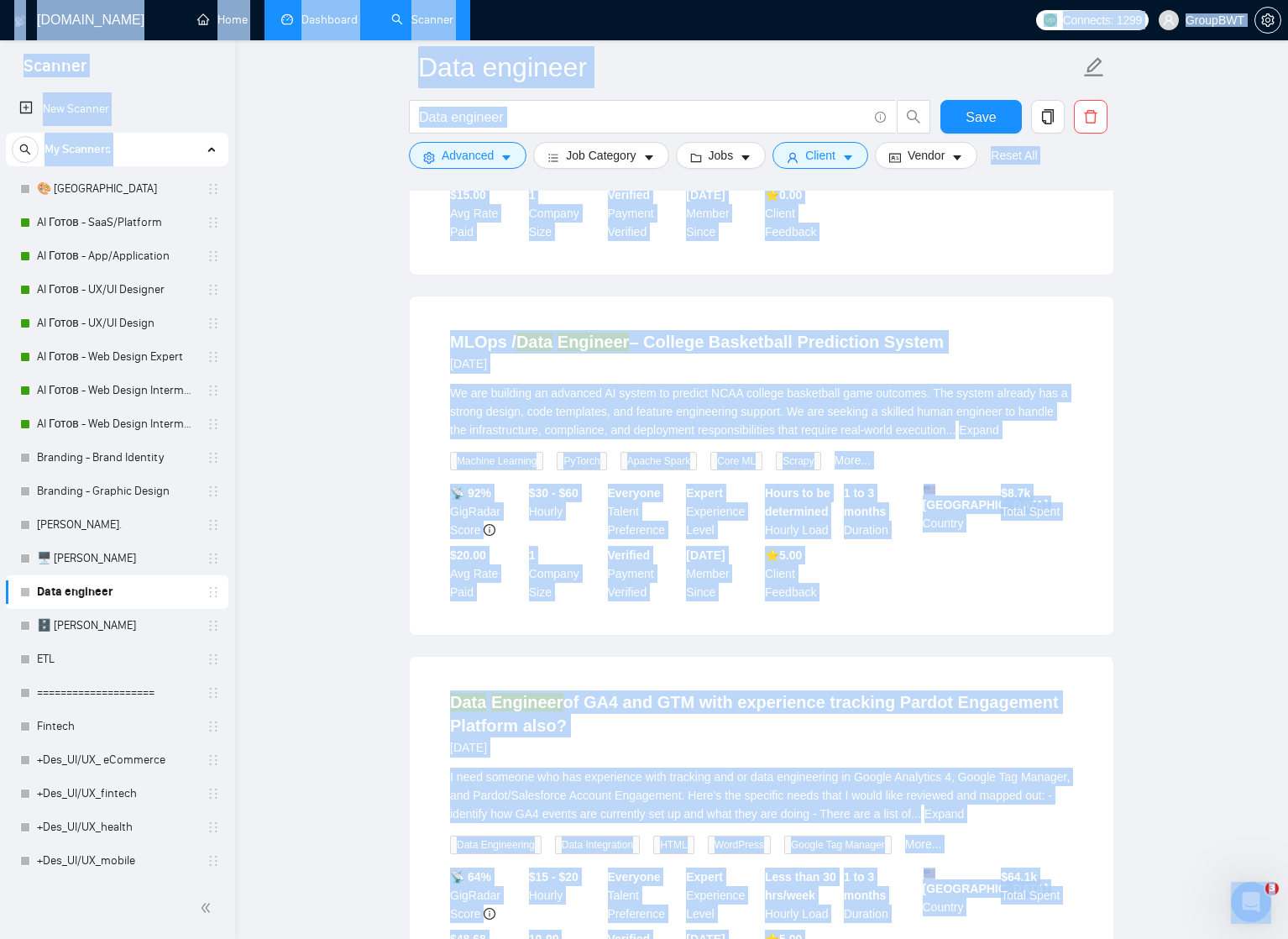
scroll to position [4815, 0]
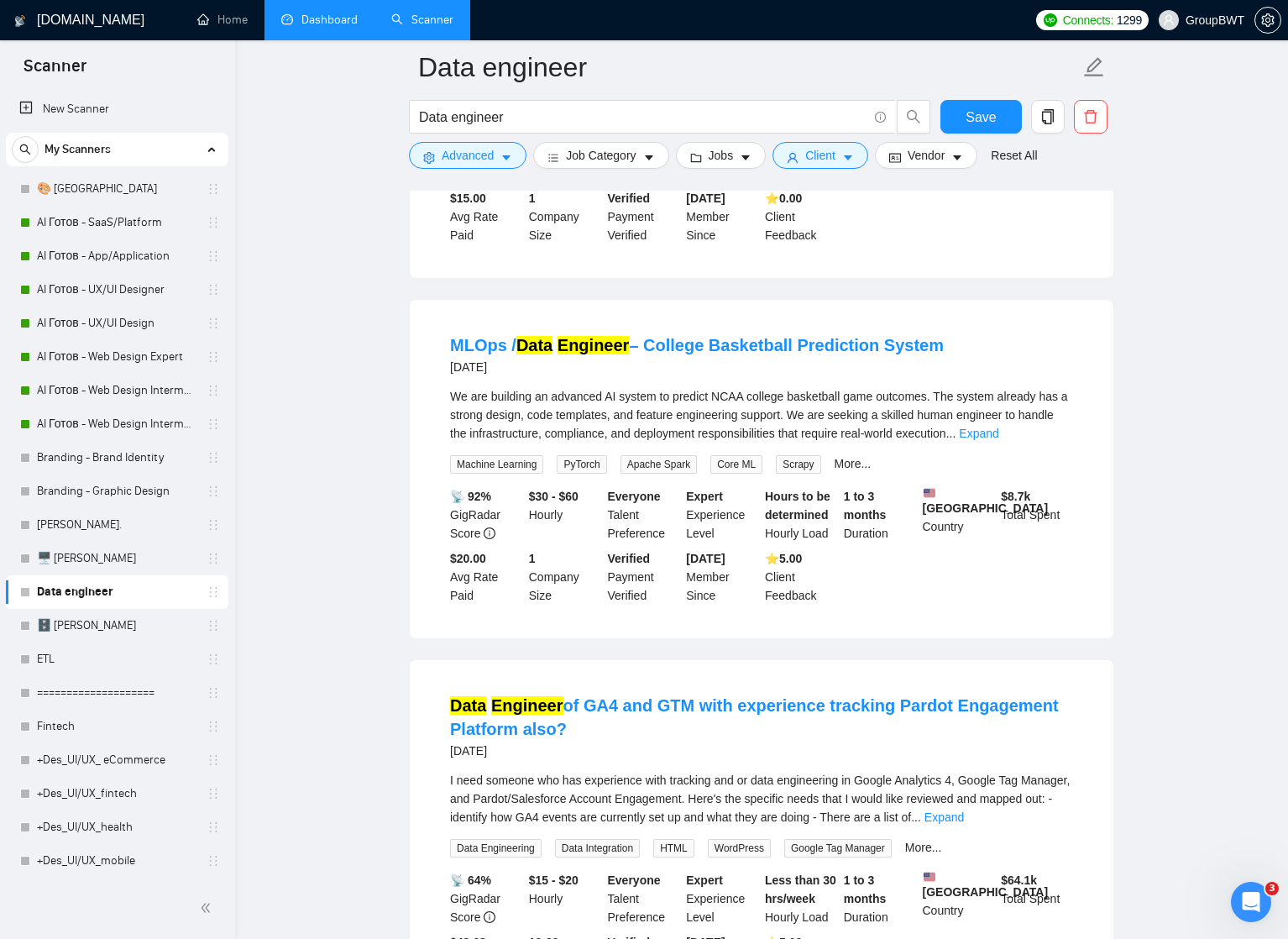
drag, startPoint x: 1262, startPoint y: 585, endPoint x: 326, endPoint y: 280, distance: 984.4
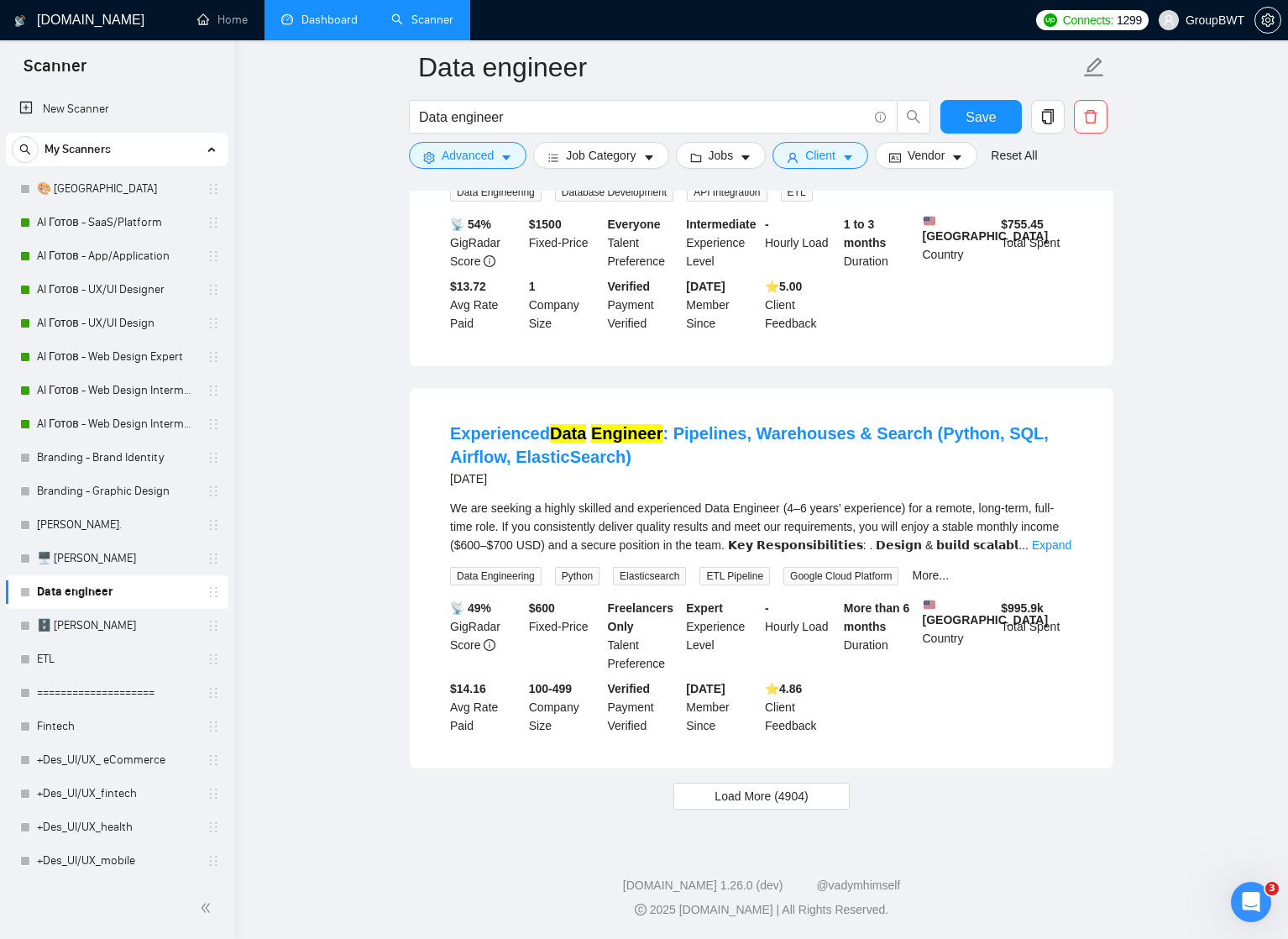
scroll to position [18195, 0]
click at [740, 802] on span "Load More (4904)" at bounding box center [760, 796] width 93 height 18
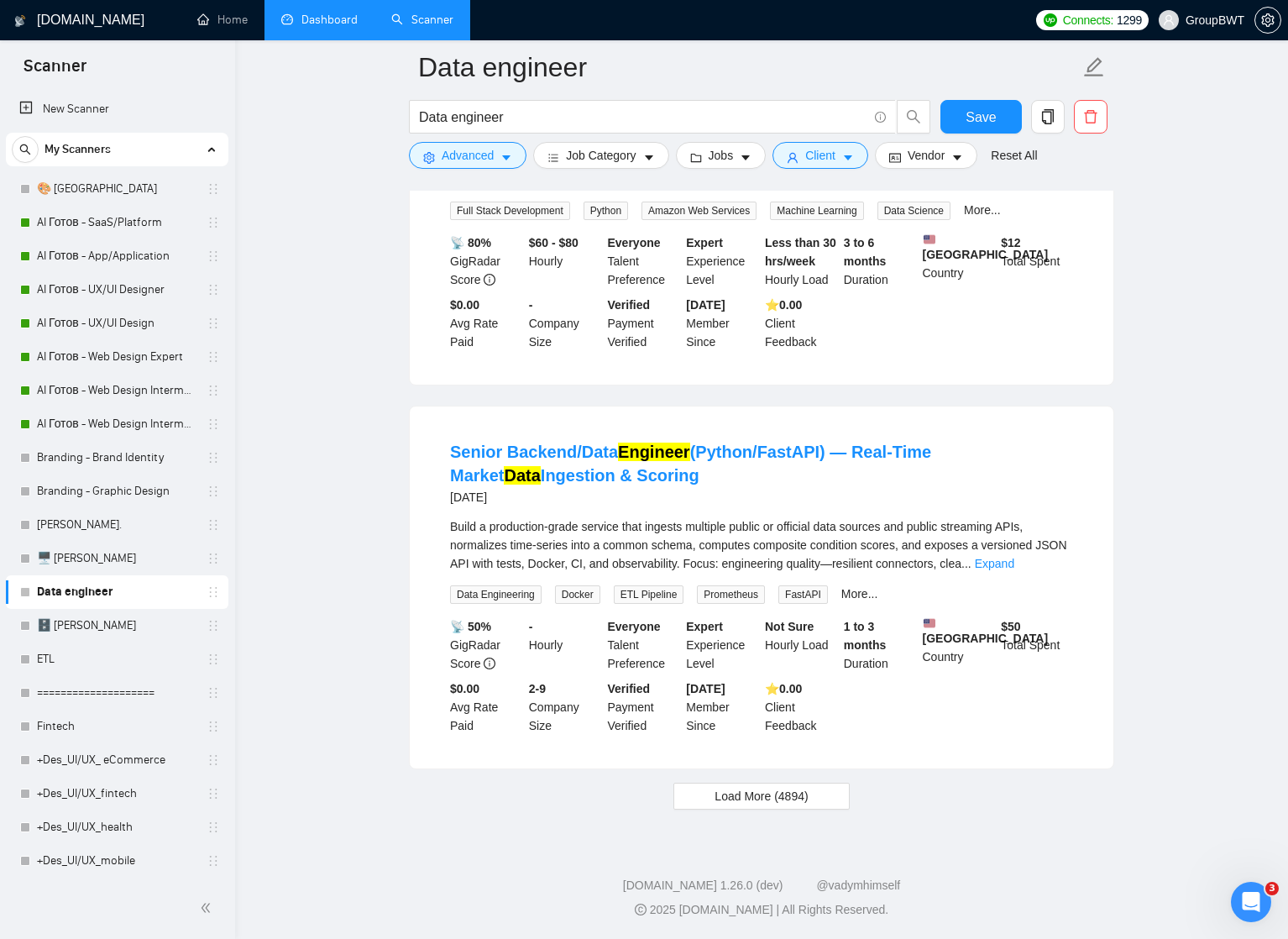
scroll to position [21929, 0]
click at [760, 796] on span "Load More (4894)" at bounding box center [760, 796] width 93 height 18
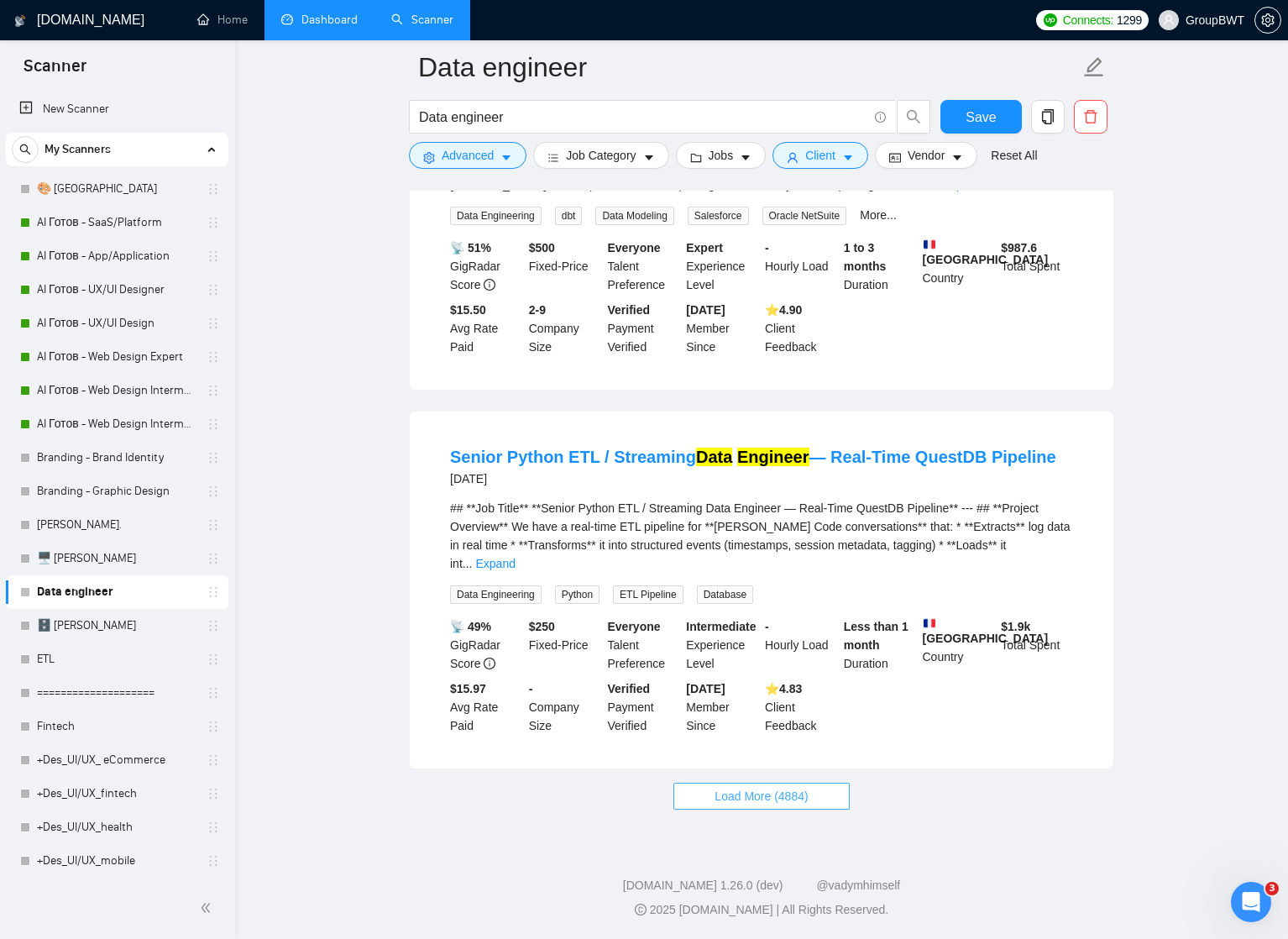
scroll to position [25637, 0]
click at [761, 794] on span "Load More (4884)" at bounding box center [760, 796] width 93 height 18
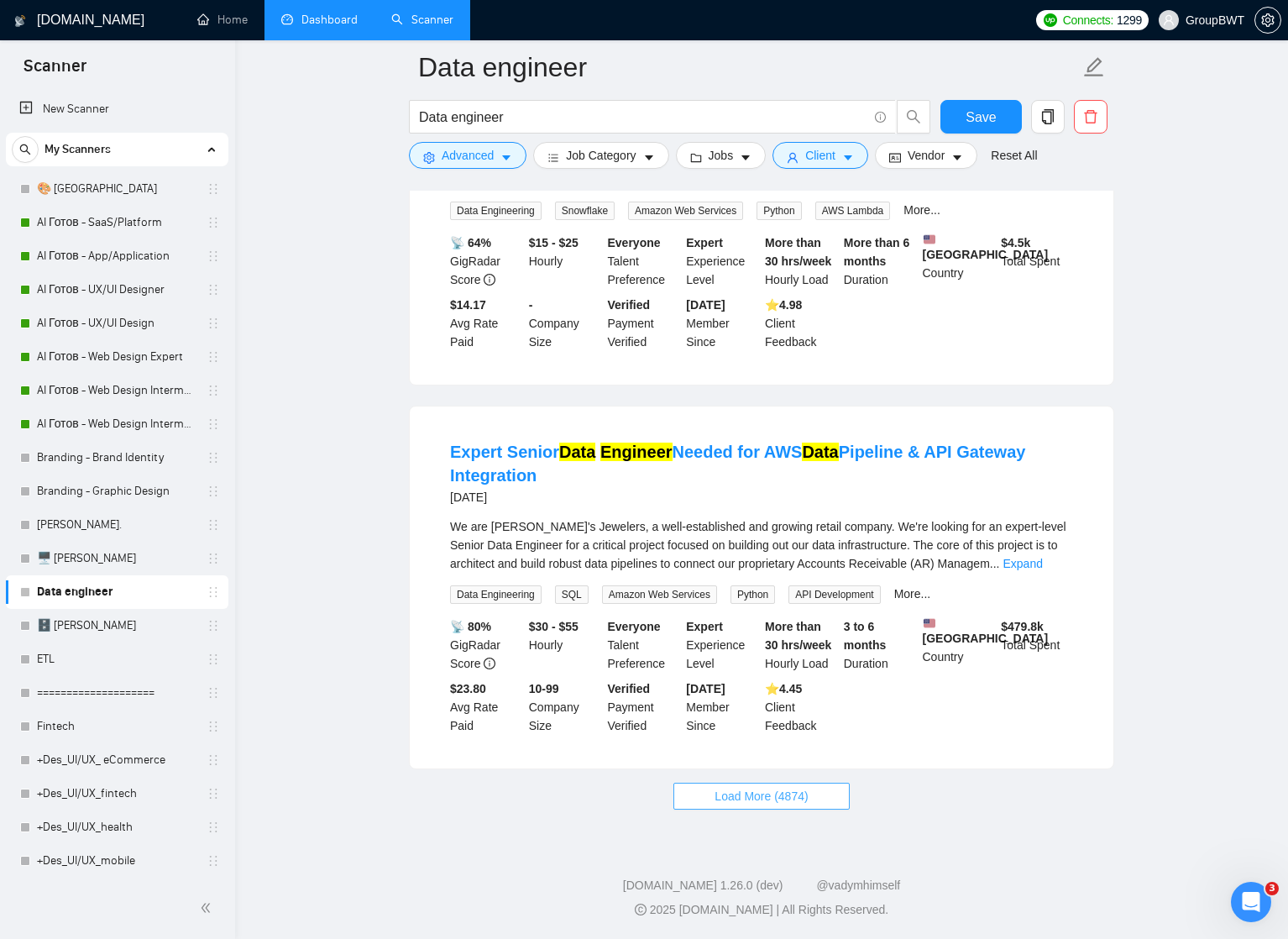
scroll to position [29340, 0]
click at [775, 800] on span "Load More (4874)" at bounding box center [760, 796] width 93 height 18
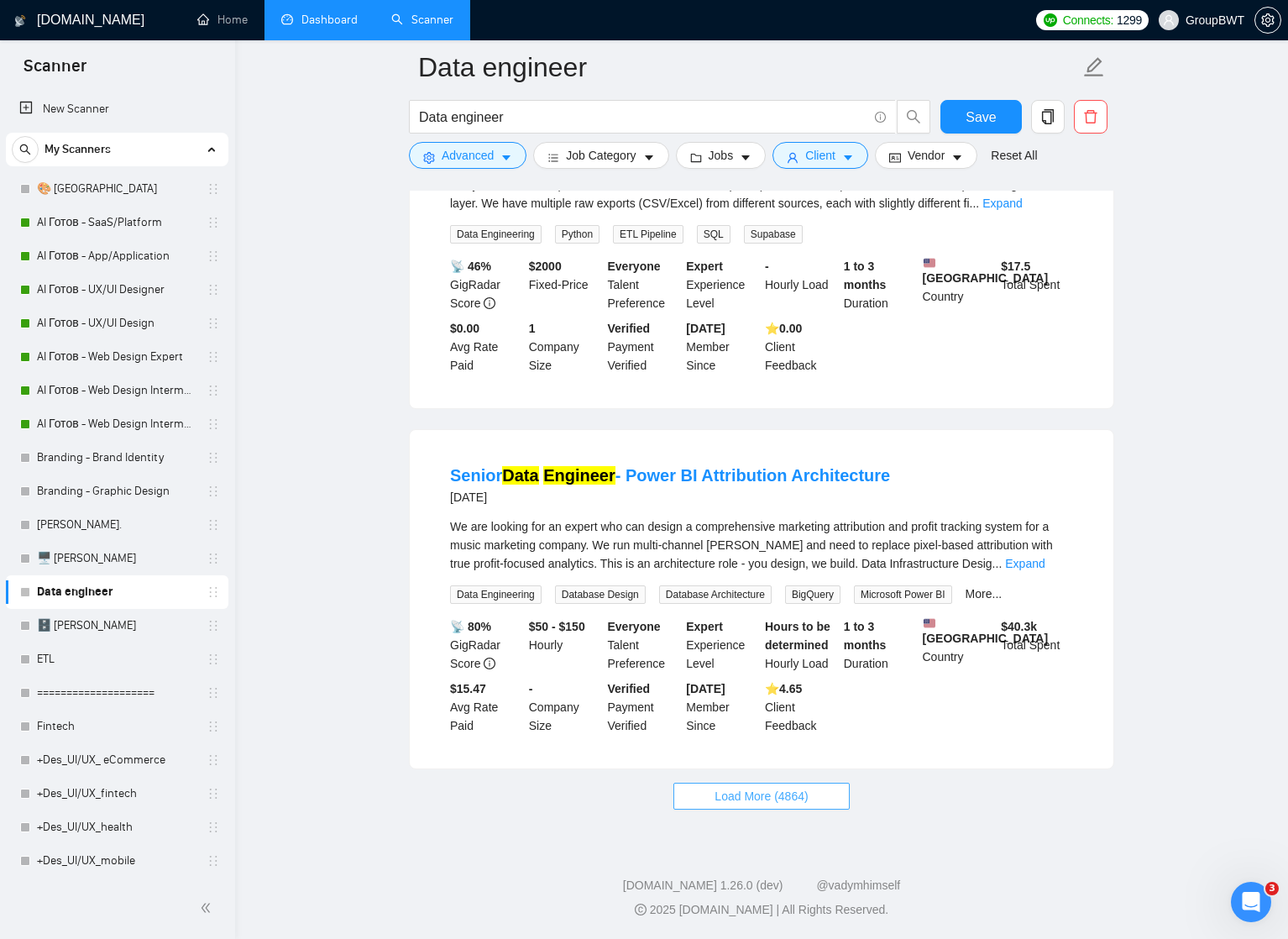
scroll to position [33043, 0]
click at [769, 795] on span "Load More (4864)" at bounding box center [760, 796] width 93 height 18
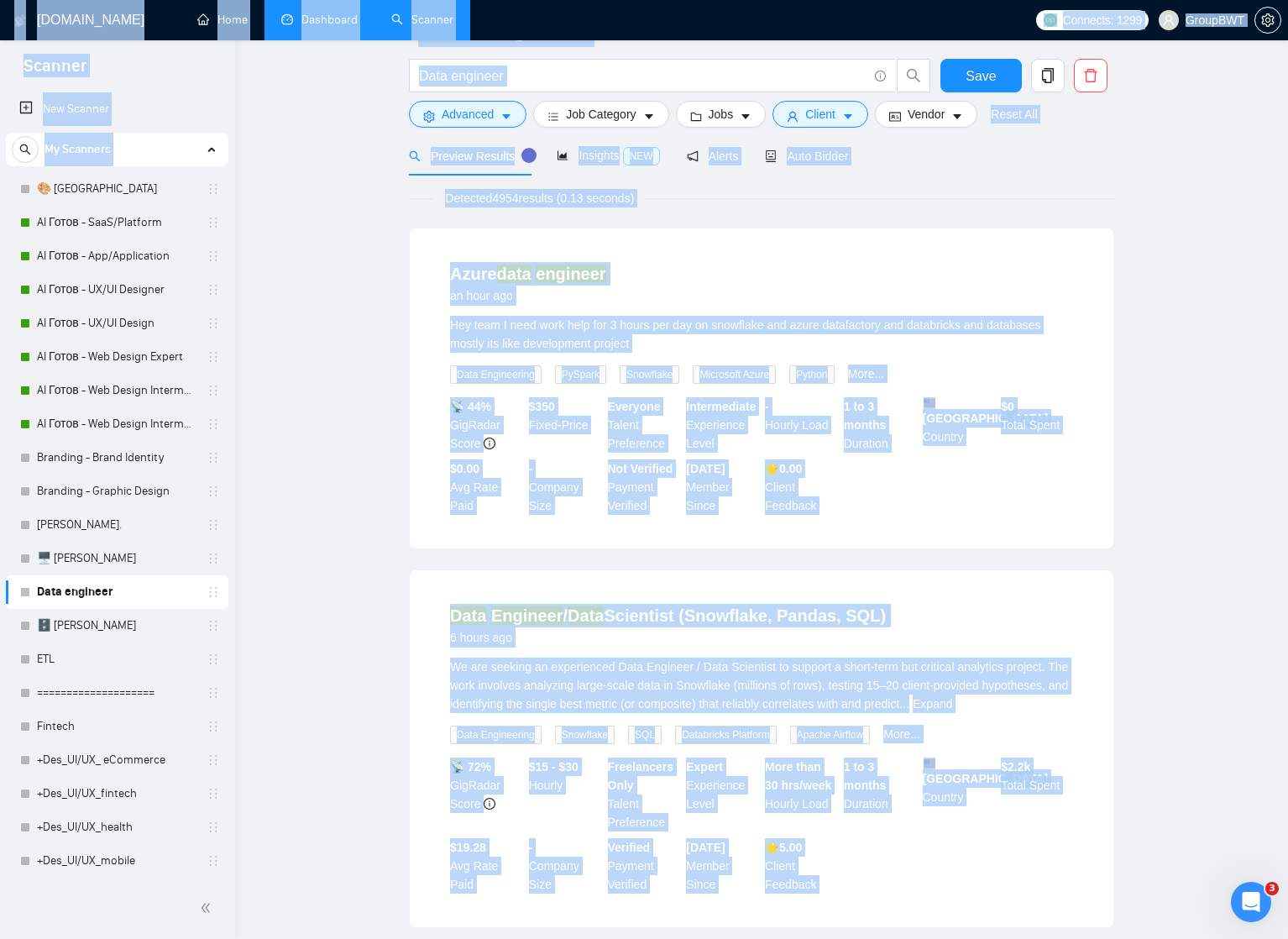
scroll to position [0, 0]
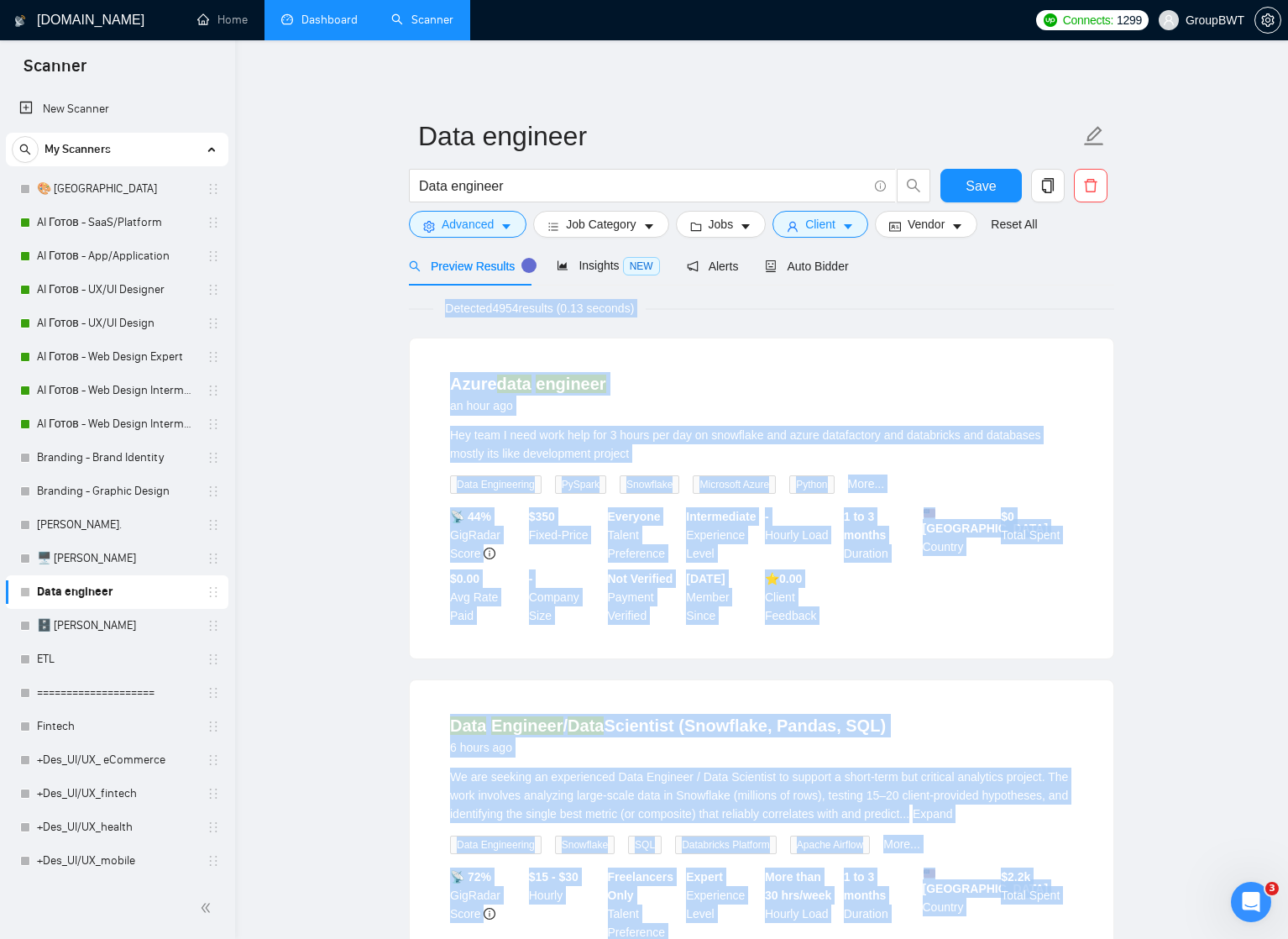
drag, startPoint x: 1131, startPoint y: 786, endPoint x: 376, endPoint y: 309, distance: 893.1
copy div "Loremips 3859 dolorsi (9.88 ametcon) Adipi elit seddoeiu te inci utl Etd magn A…"
